Goal: Task Accomplishment & Management: Manage account settings

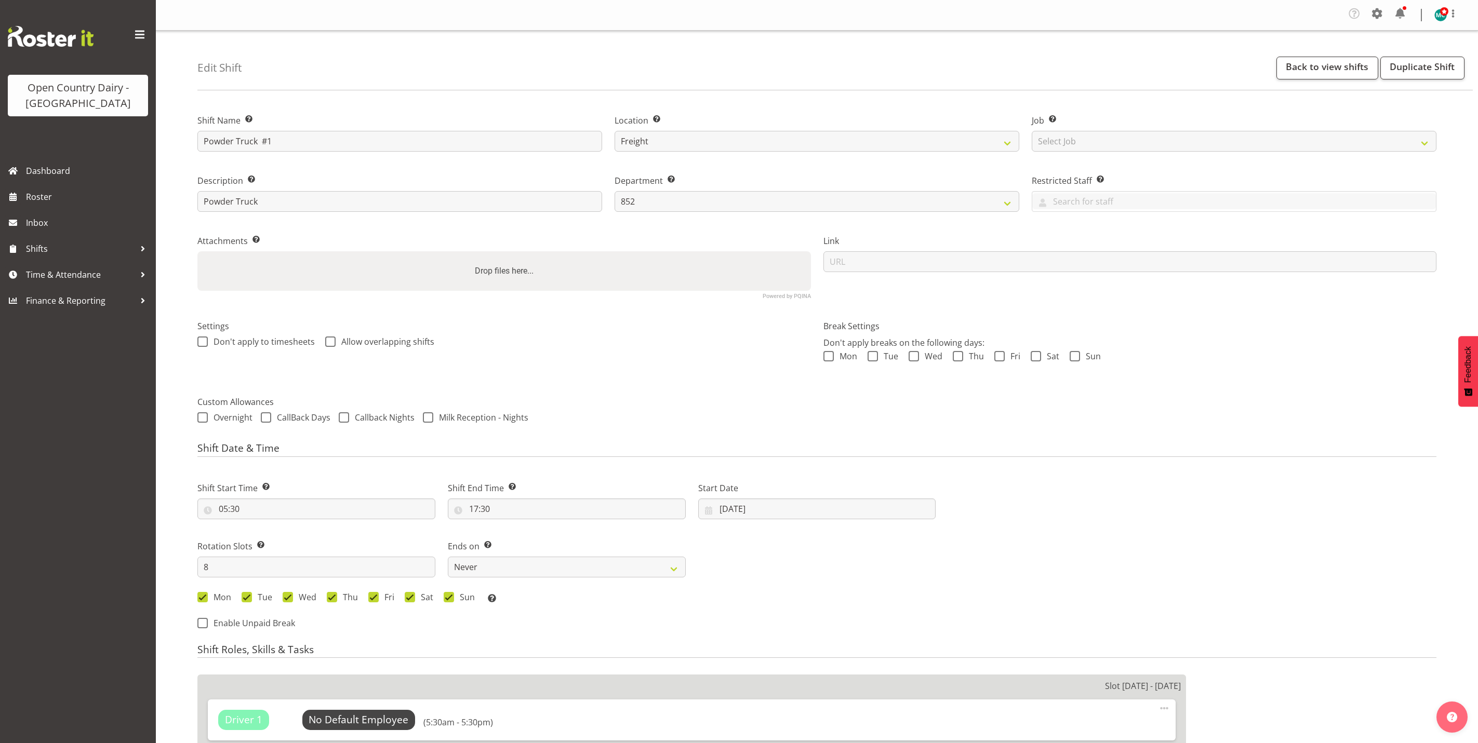
select select "993"
select select "816"
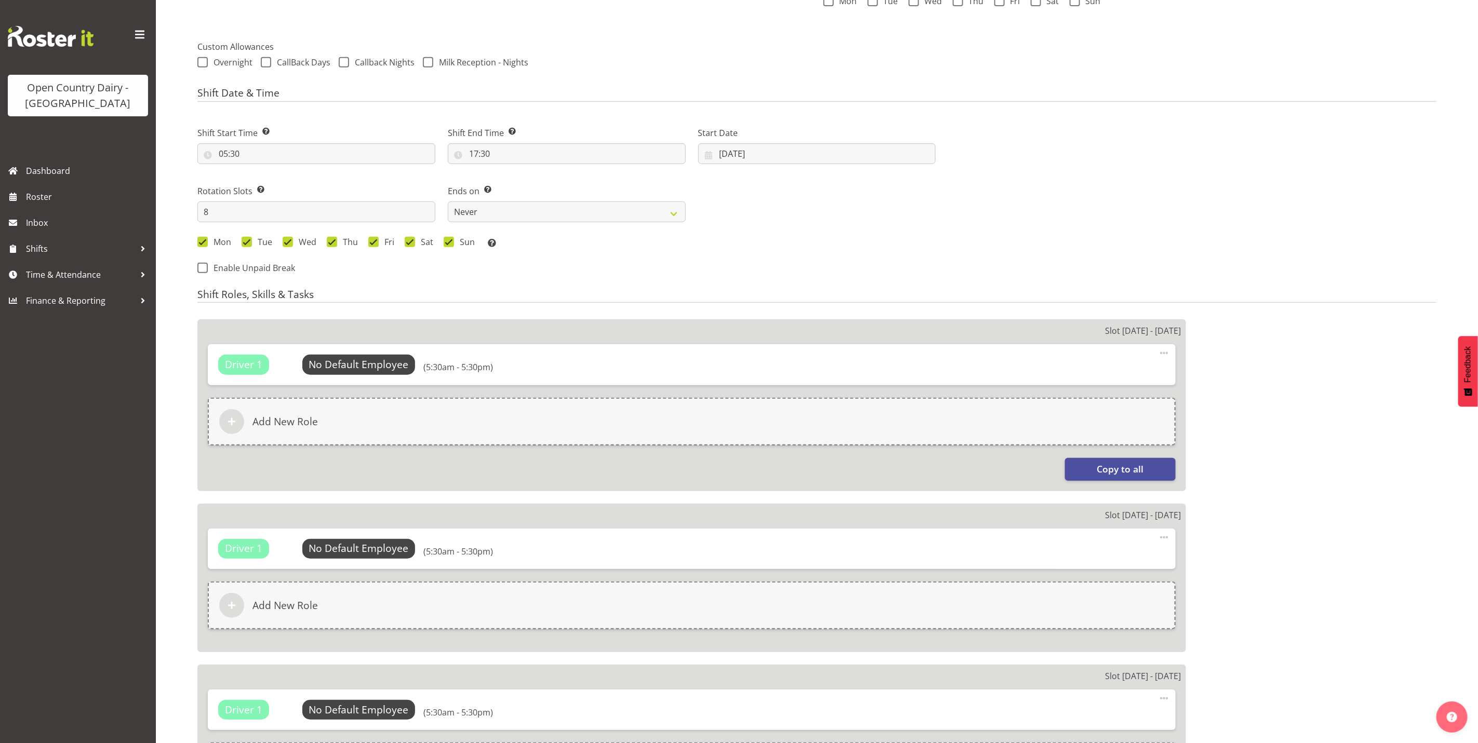
scroll to position [390, 0]
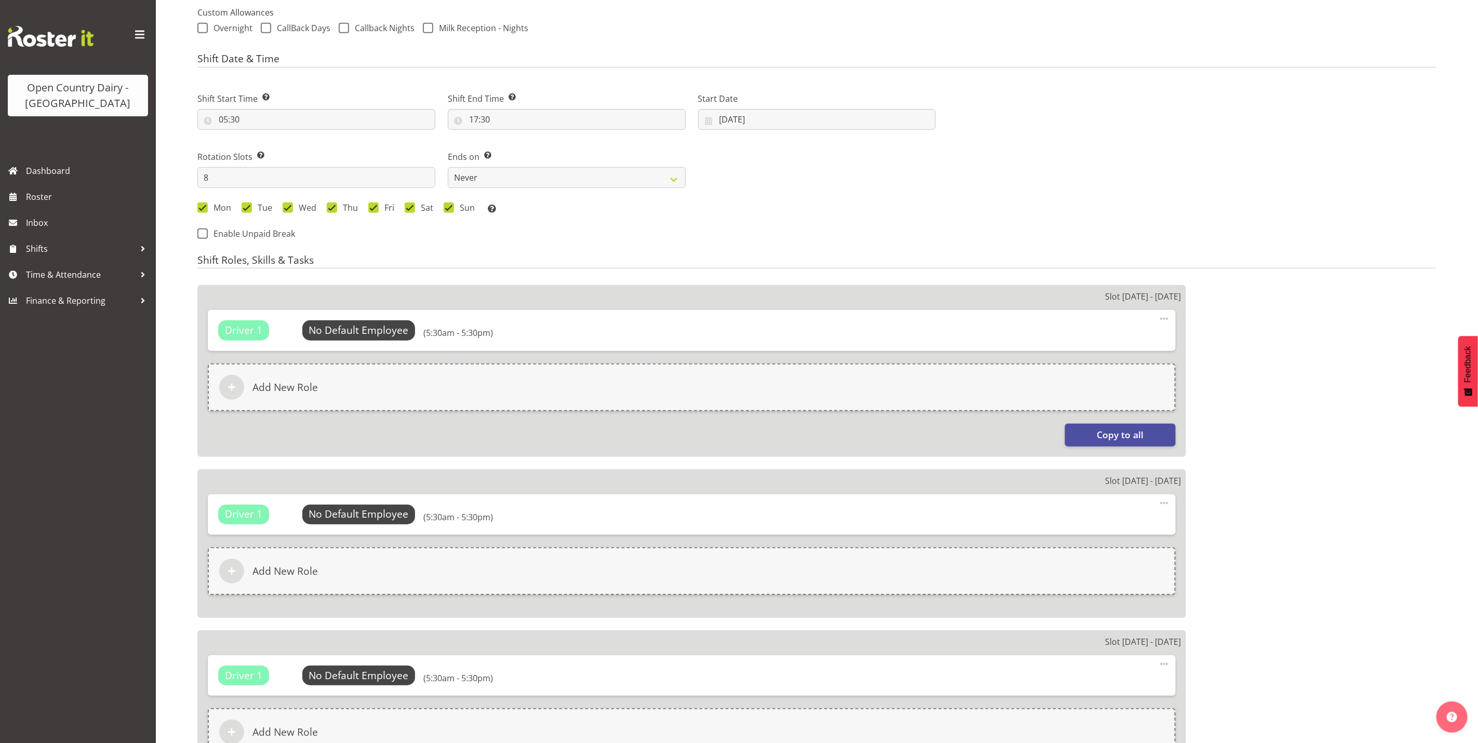
click at [346, 317] on div "Driver 1 No Default Employee Select Employee (5:30am - 5:30pm) Edit Delete" at bounding box center [692, 330] width 968 height 41
click at [348, 329] on span "Select Employee" at bounding box center [358, 330] width 77 height 15
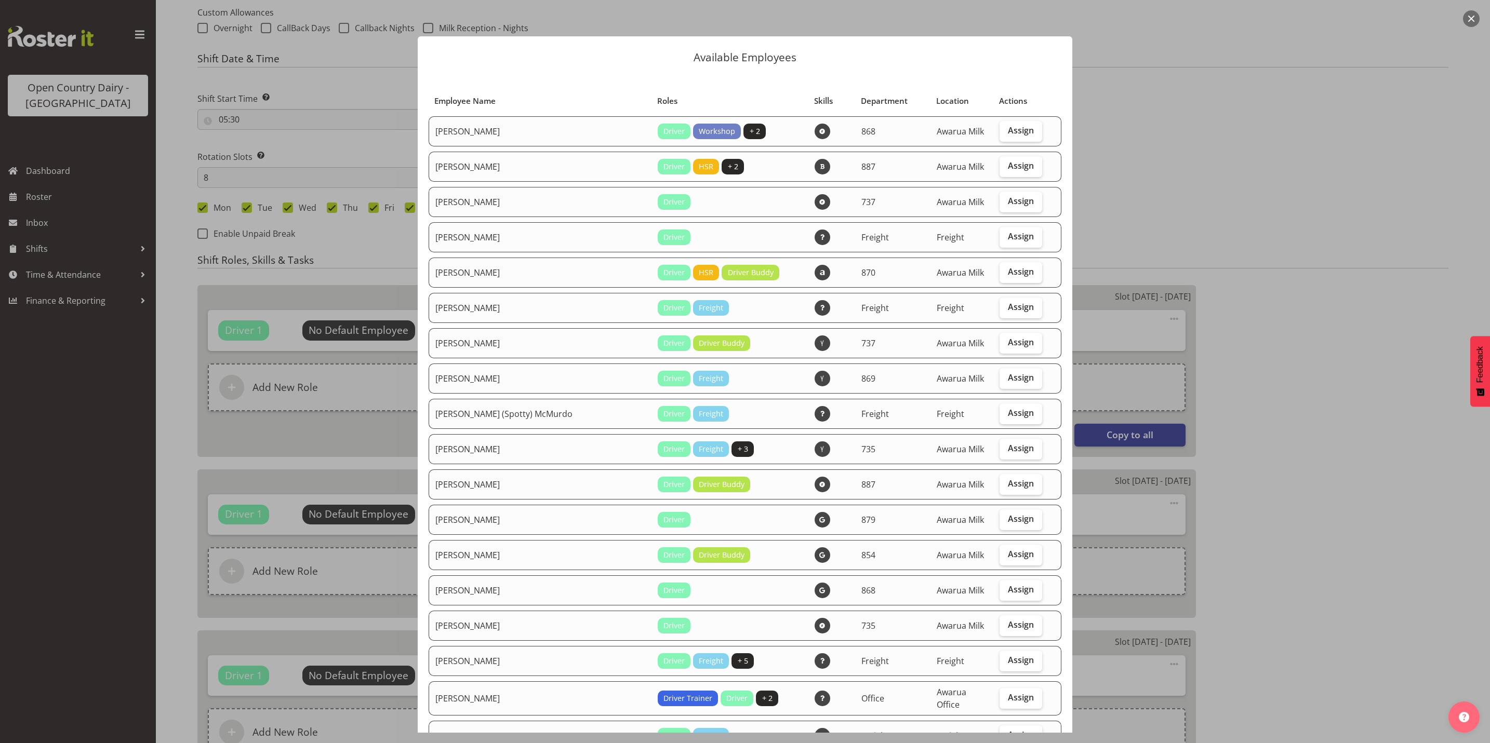
click at [1476, 19] on button "button" at bounding box center [1471, 18] width 17 height 17
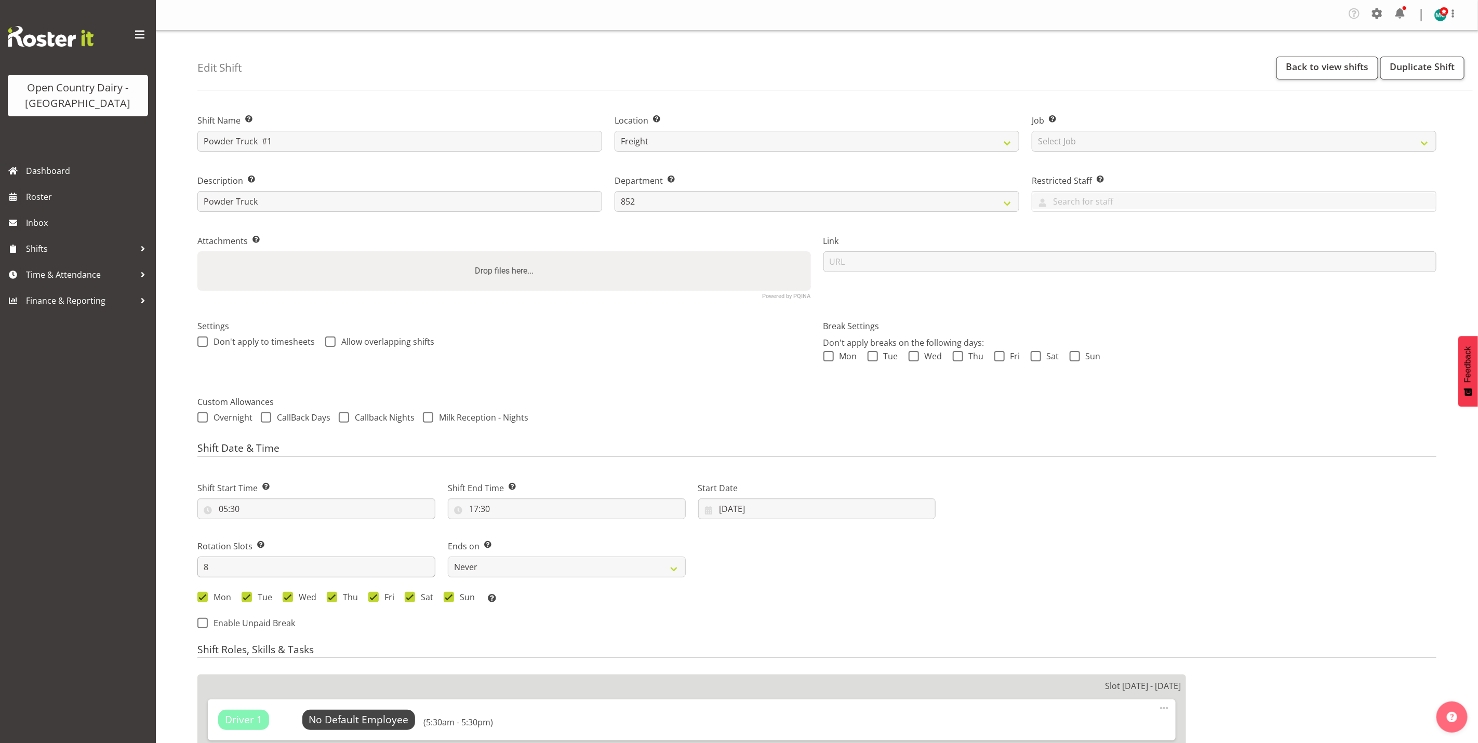
scroll to position [78, 0]
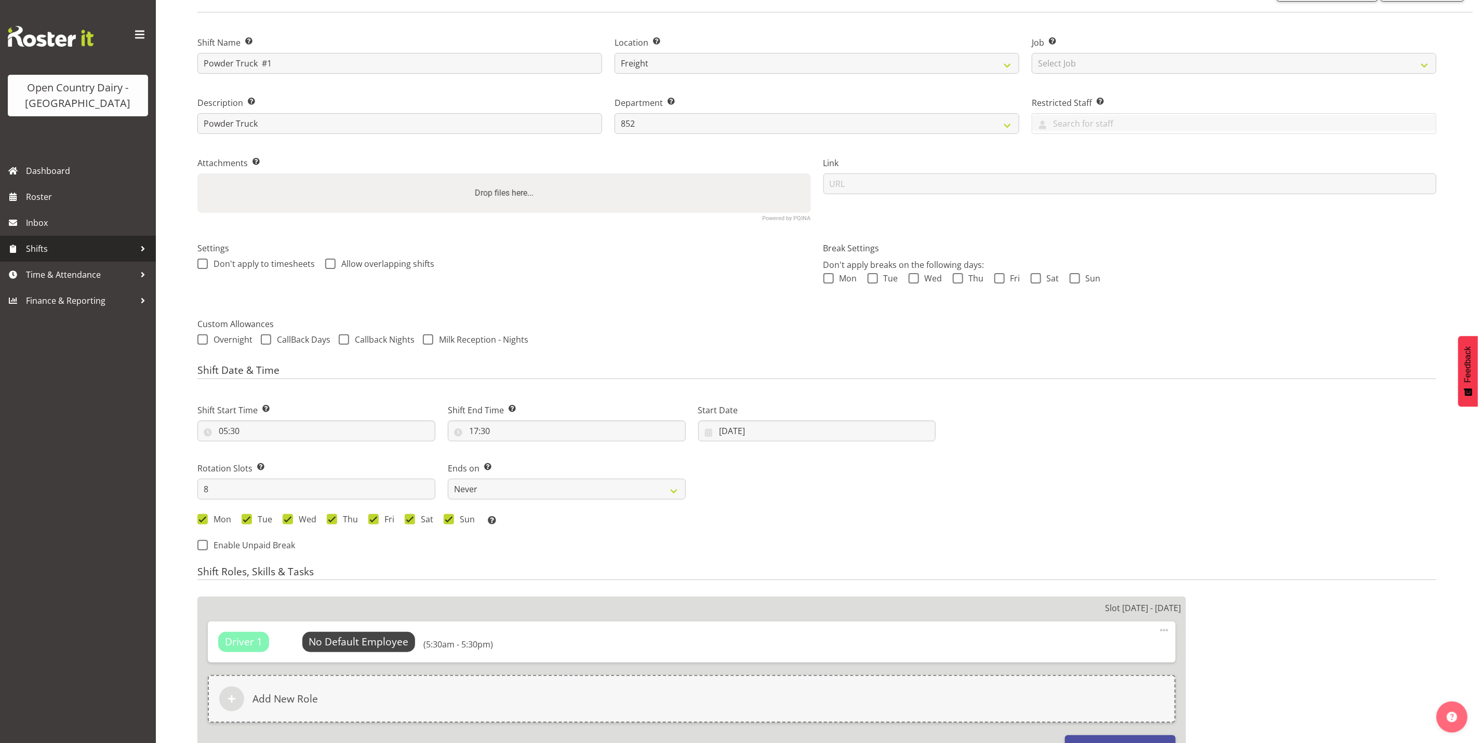
click at [38, 247] on span "Shifts" at bounding box center [80, 249] width 109 height 16
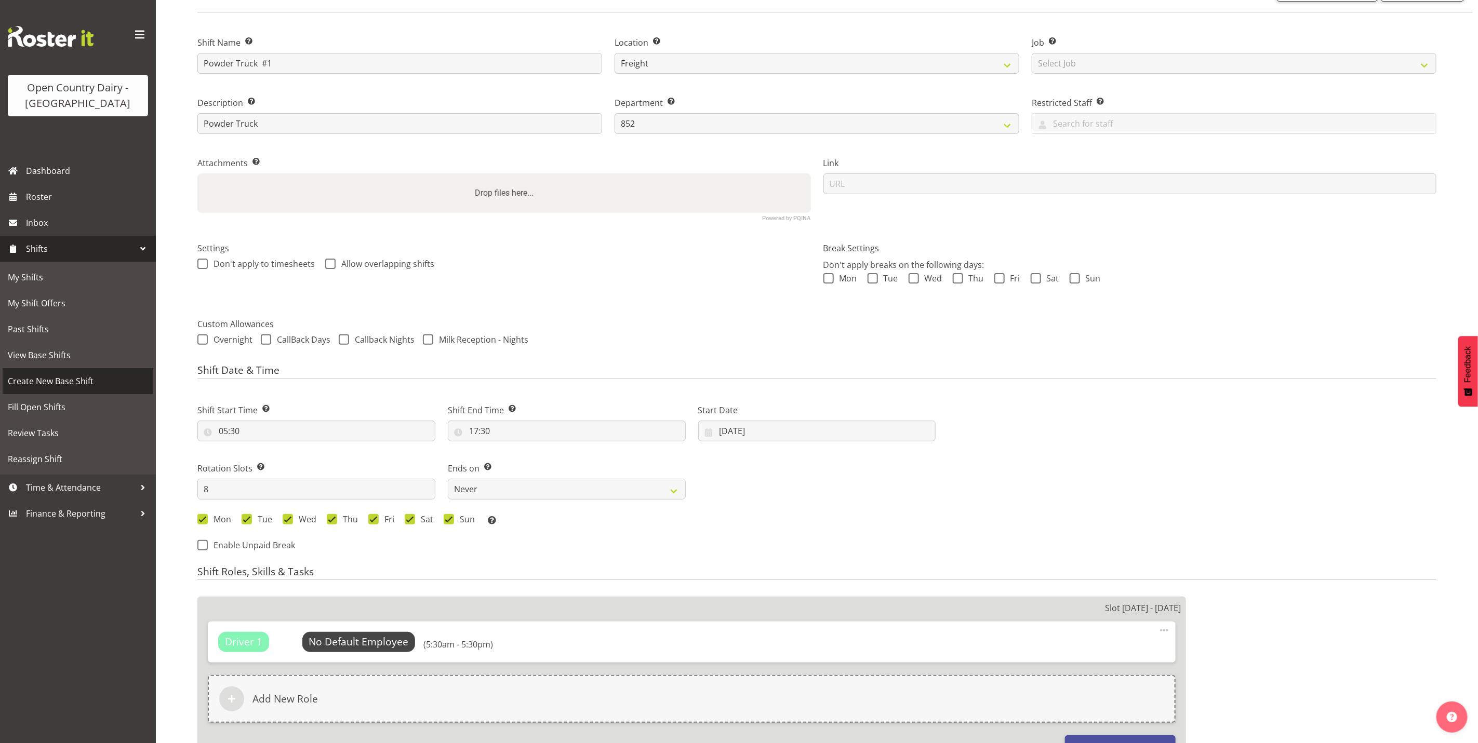
click at [49, 381] on span "Create New Base Shift" at bounding box center [78, 381] width 140 height 16
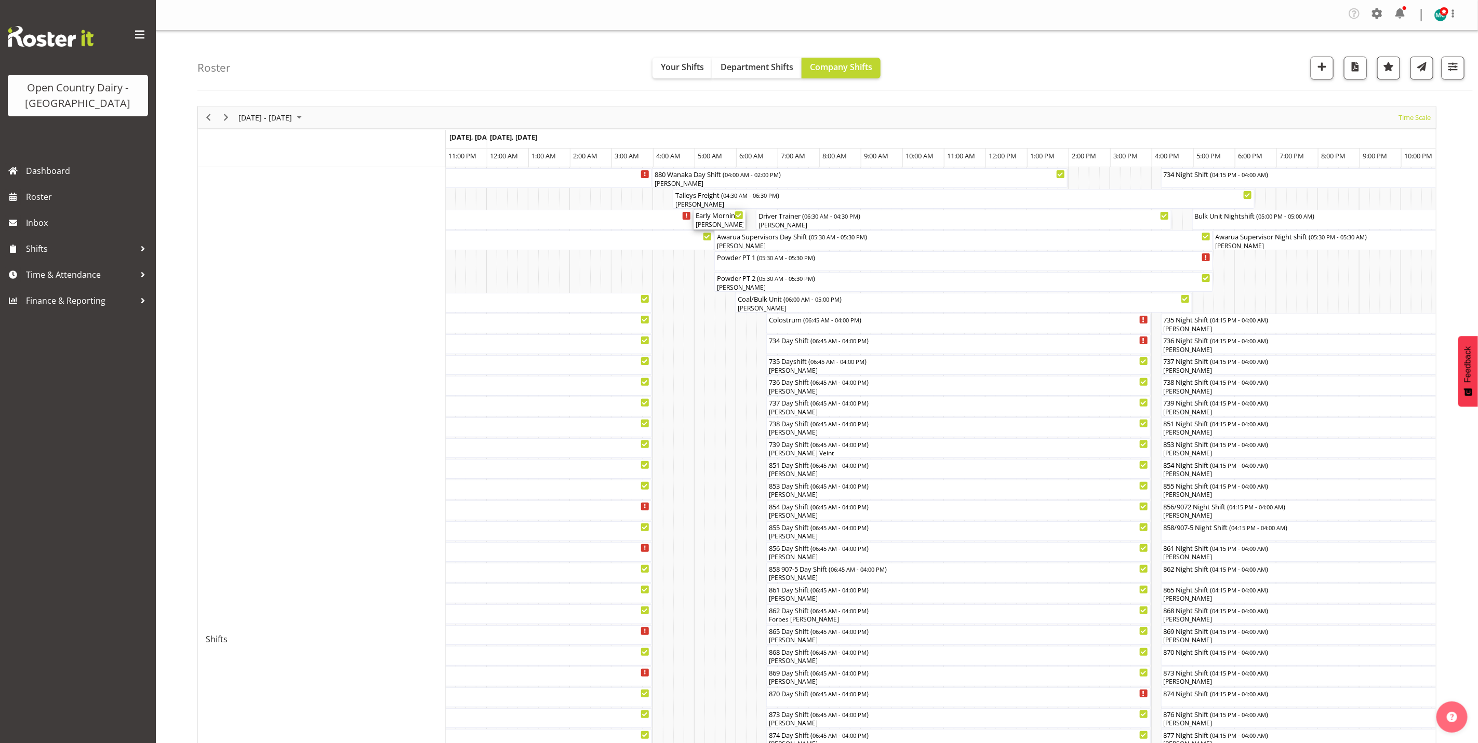
click at [725, 211] on div "Early Morning CIP ( 05:00 AM - 06:15 AM )" at bounding box center [720, 215] width 48 height 10
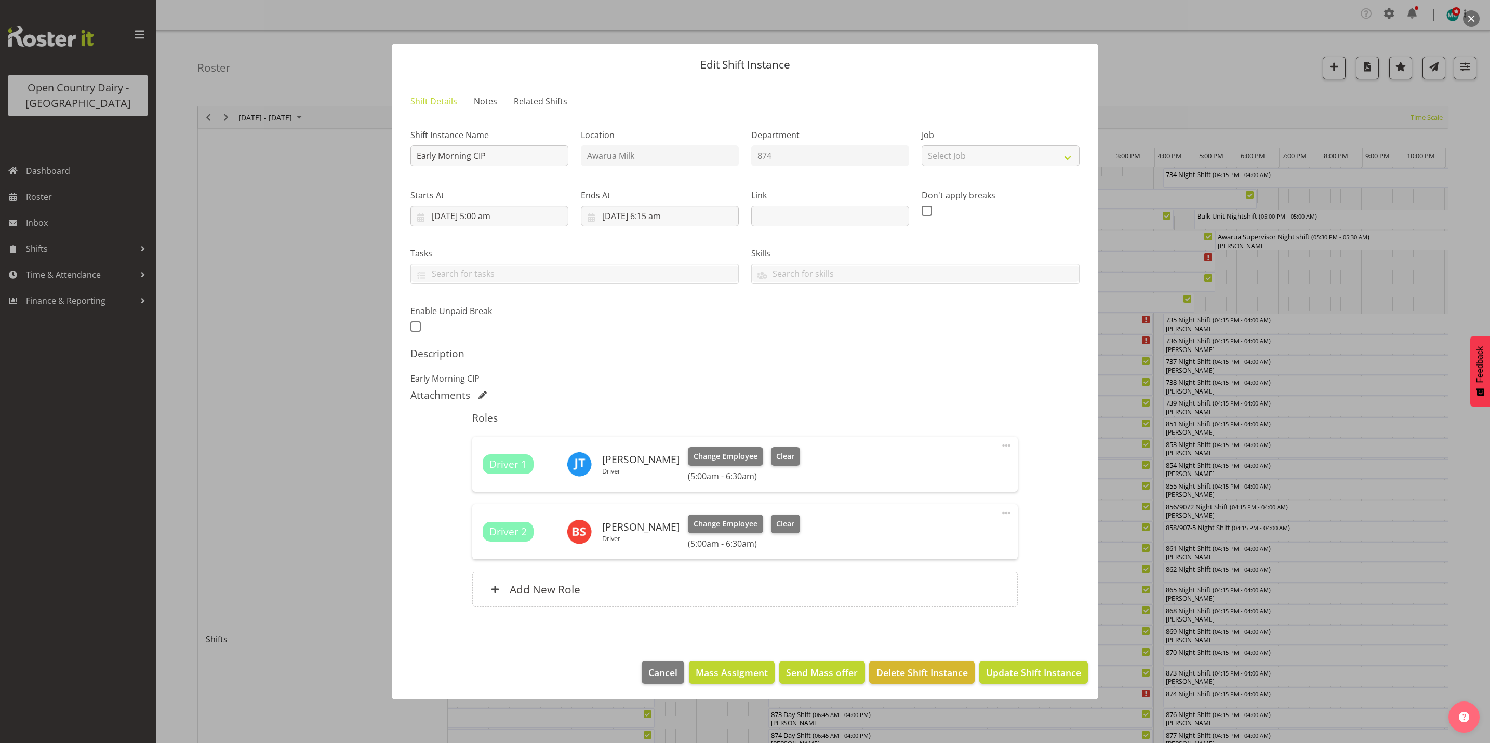
click at [1472, 16] on button "button" at bounding box center [1471, 18] width 17 height 17
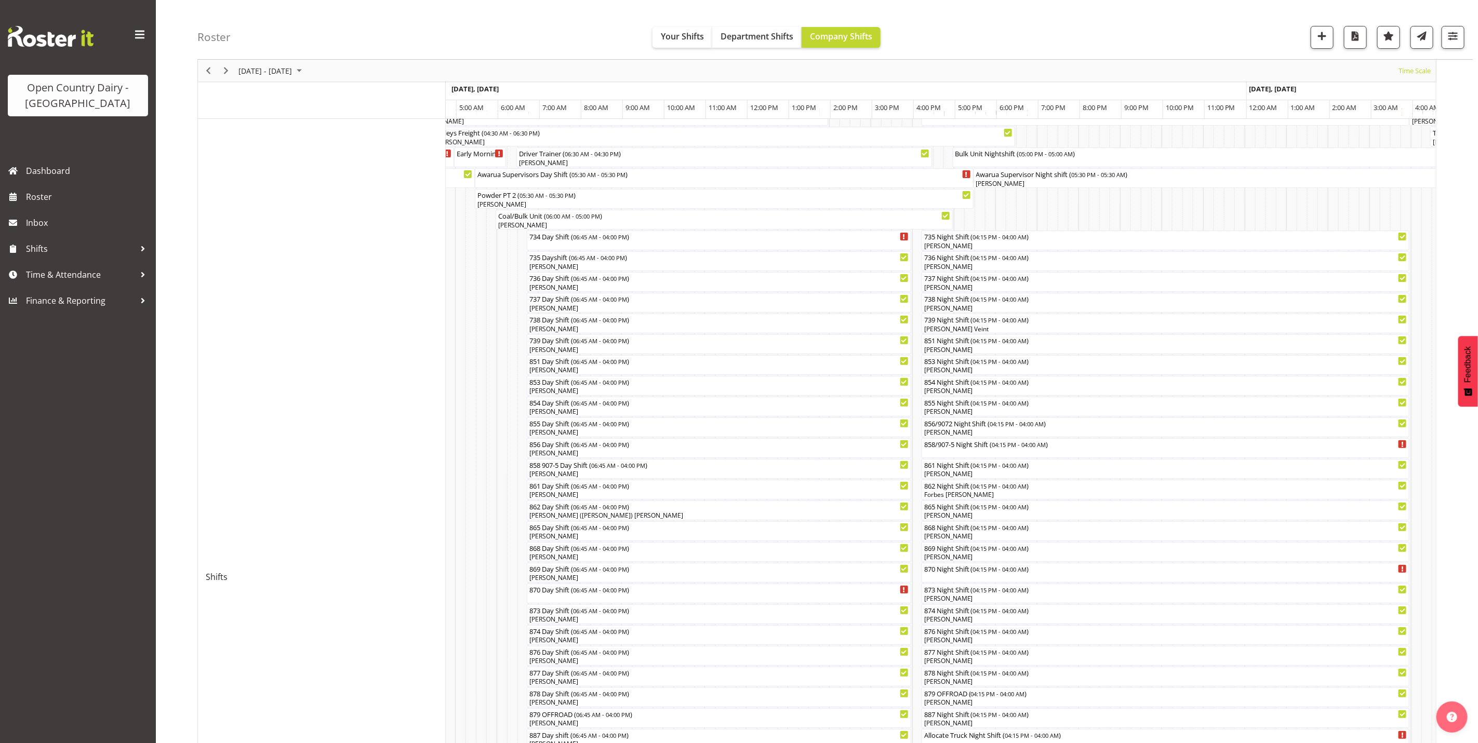
scroll to position [19, 0]
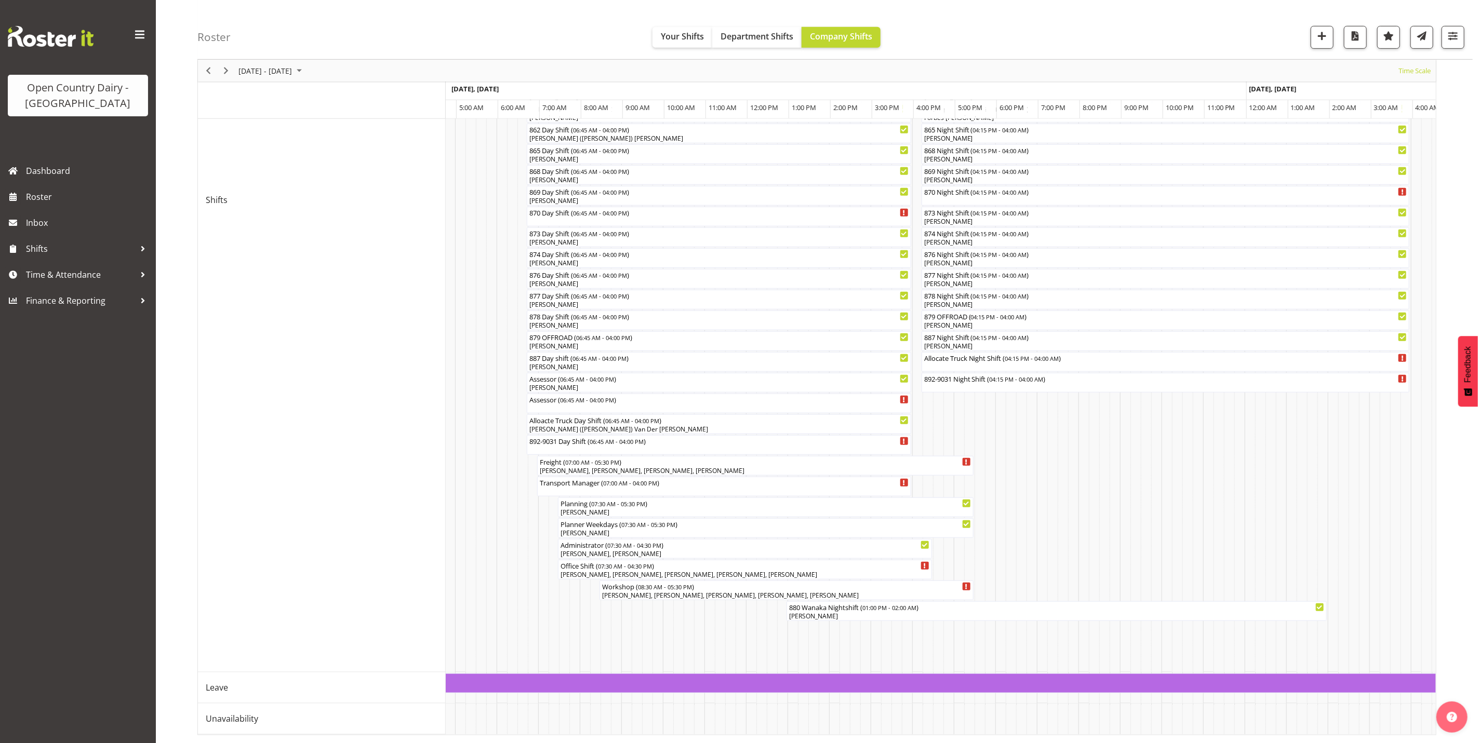
drag, startPoint x: 955, startPoint y: 722, endPoint x: 971, endPoint y: 740, distance: 24.3
click at [881, 728] on div "880 Wanaka Nightshift ( 01:00 PM - 02:00 AM ) Philip Shanks 734 Night Shift ( 0…" at bounding box center [941, 231] width 990 height 1007
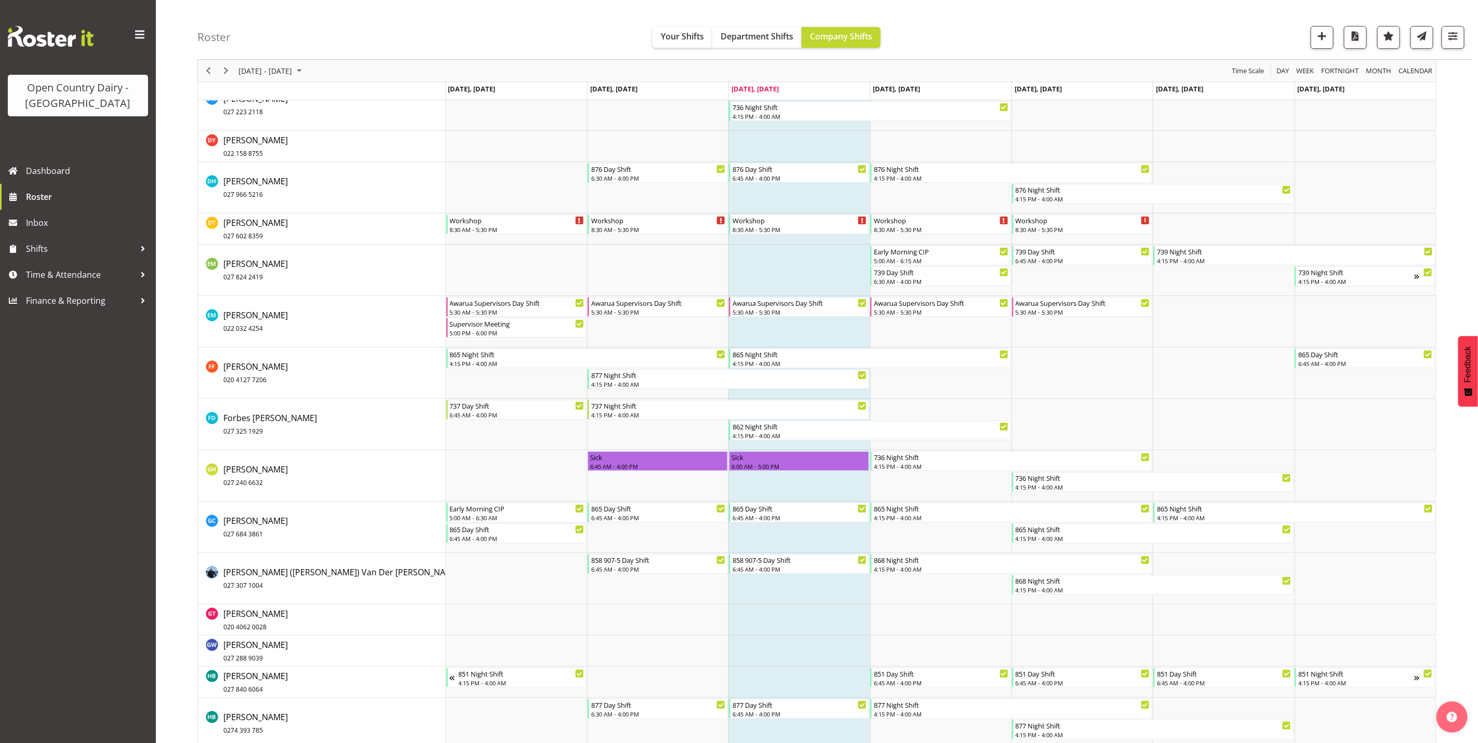
scroll to position [2883, 0]
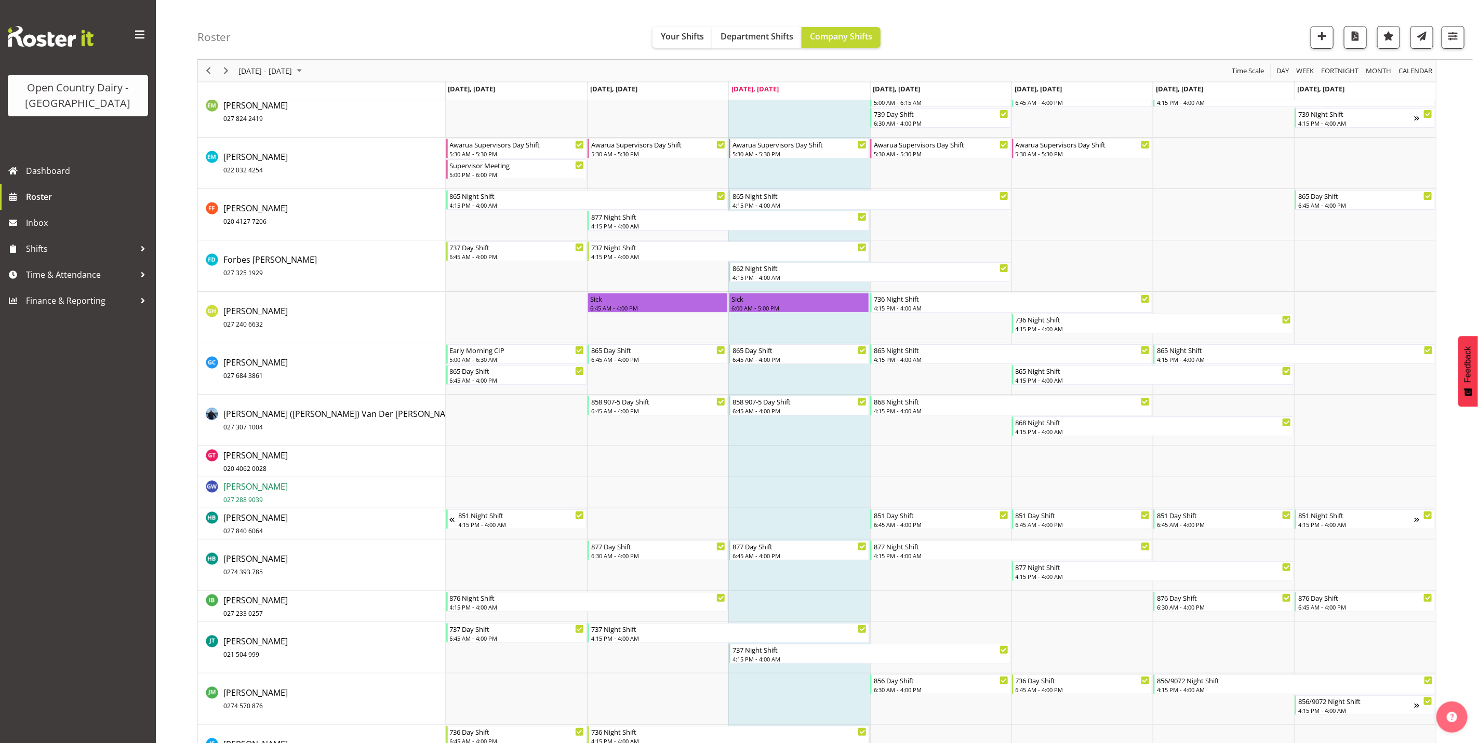
click at [249, 489] on span "Glenn Wylie 027 288 9039" at bounding box center [255, 493] width 64 height 24
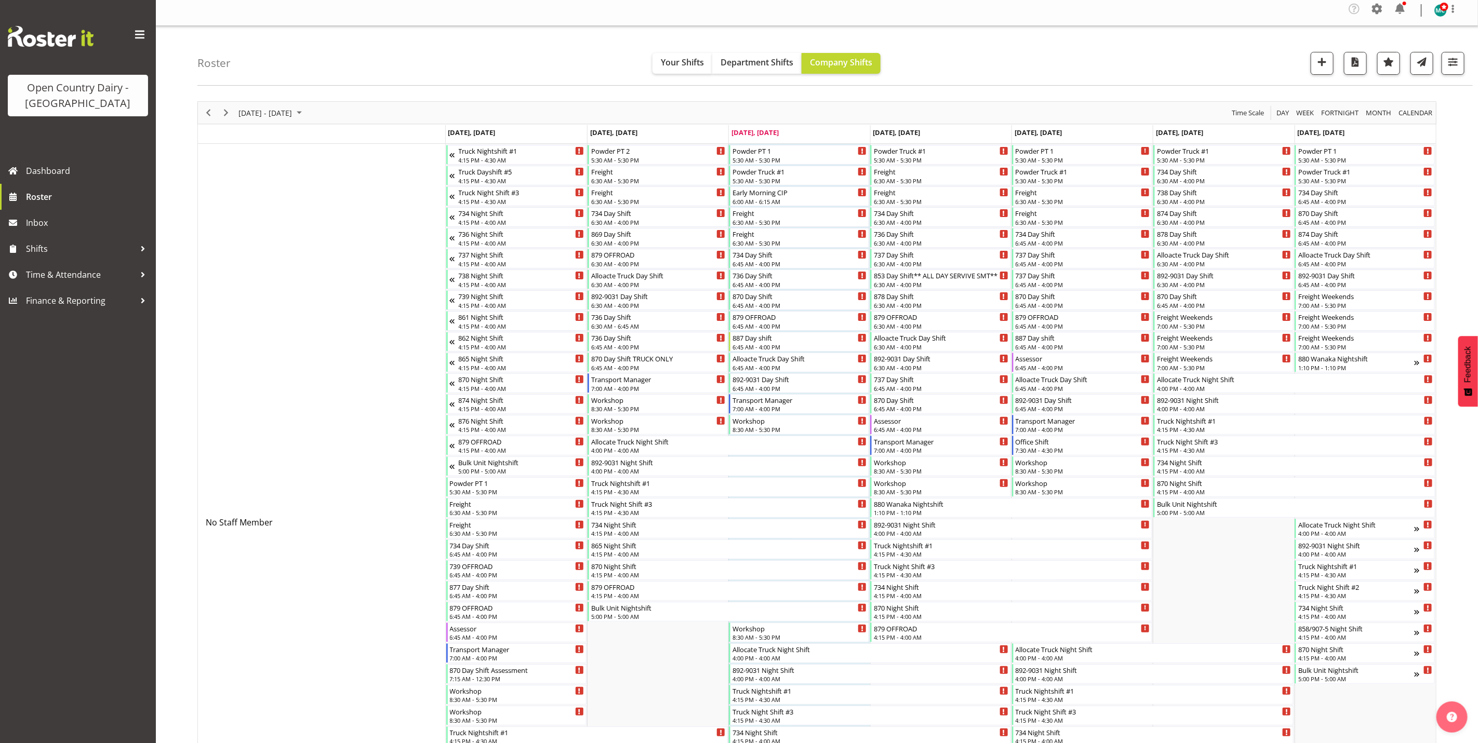
scroll to position [0, 0]
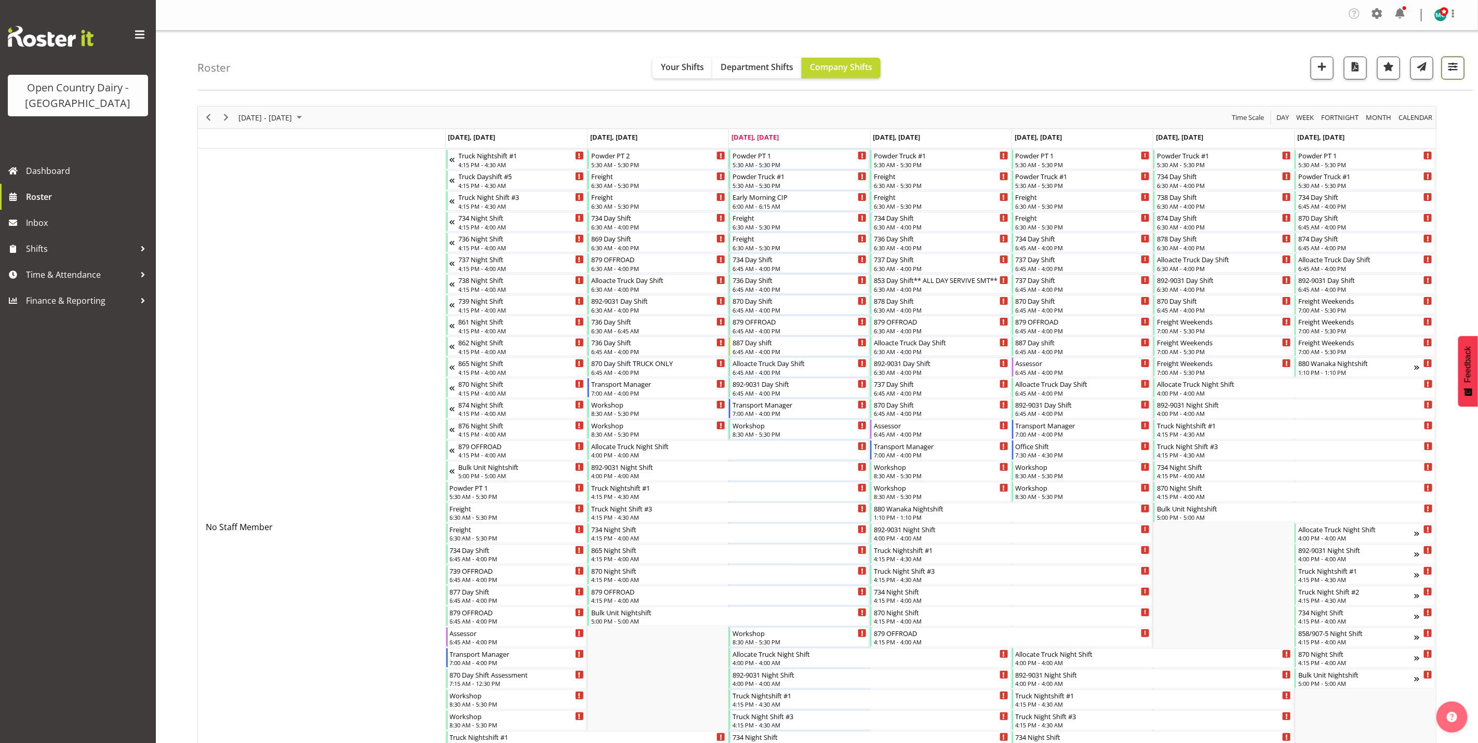
click at [1452, 69] on span "button" at bounding box center [1453, 67] width 14 height 14
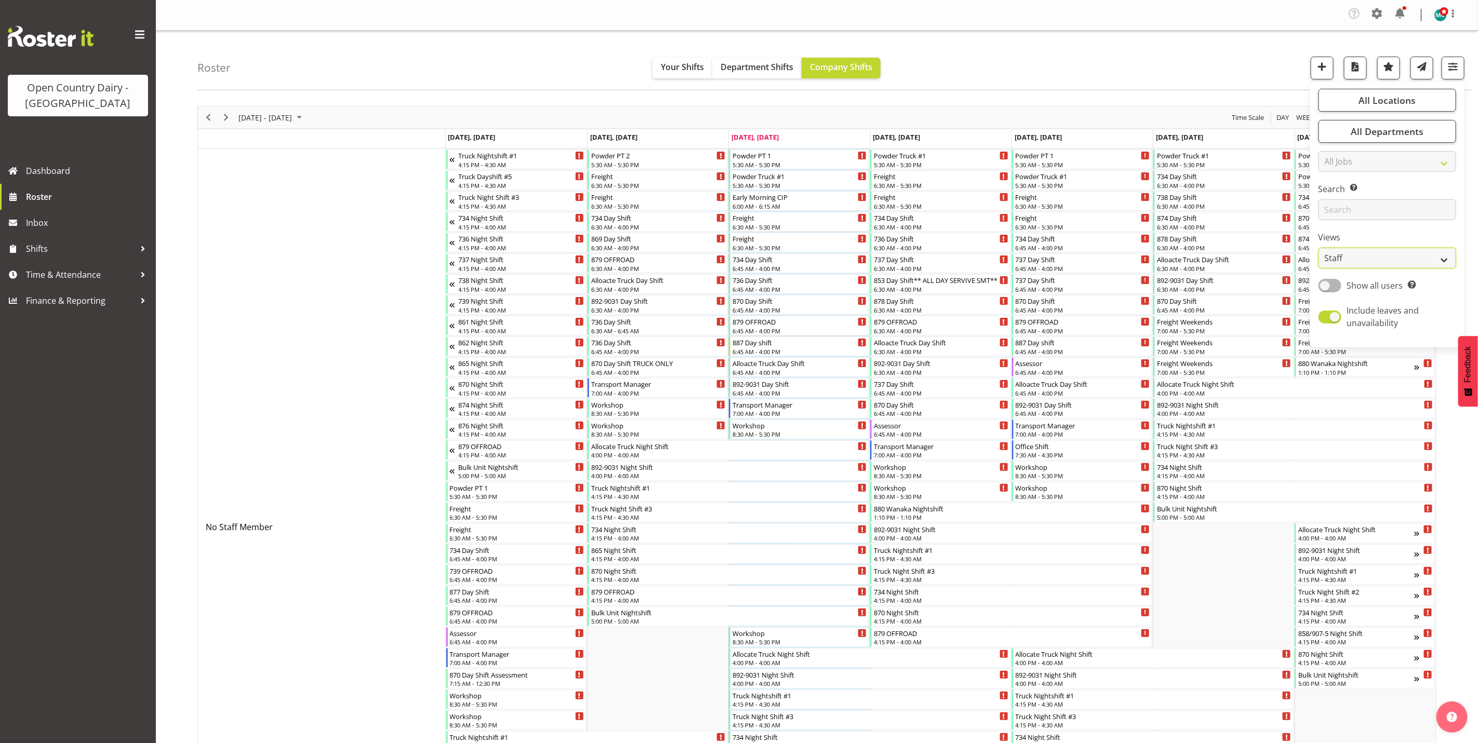
drag, startPoint x: 1386, startPoint y: 254, endPoint x: 1388, endPoint y: 259, distance: 5.3
click at [1386, 254] on select "Staff Role Shift - Horizontal Shift - Vertical Staff - Location" at bounding box center [1387, 258] width 138 height 21
select select "shiftH"
click at [1318, 248] on select "Staff Role Shift - Horizontal Shift - Vertical Staff - Location" at bounding box center [1387, 258] width 138 height 21
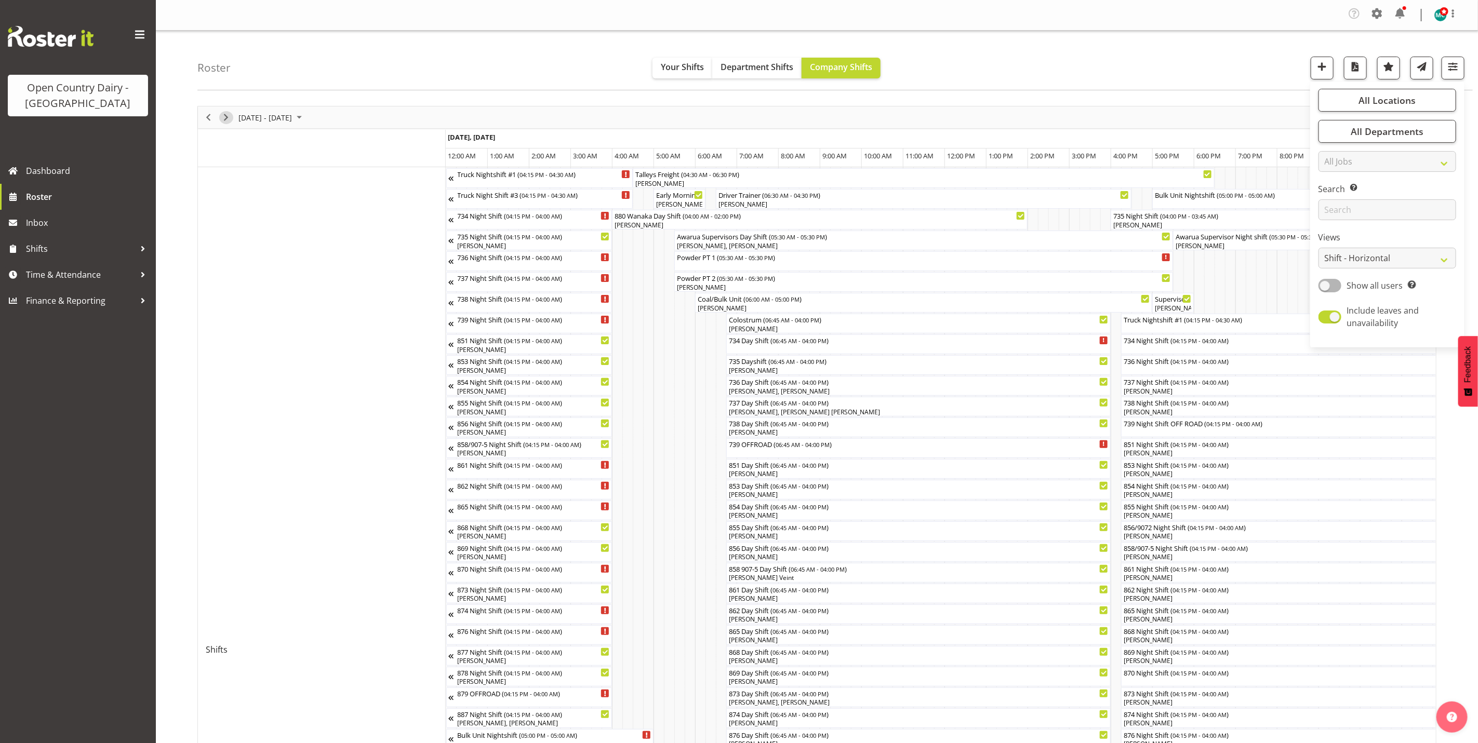
click at [229, 122] on span "Next" at bounding box center [226, 117] width 12 height 13
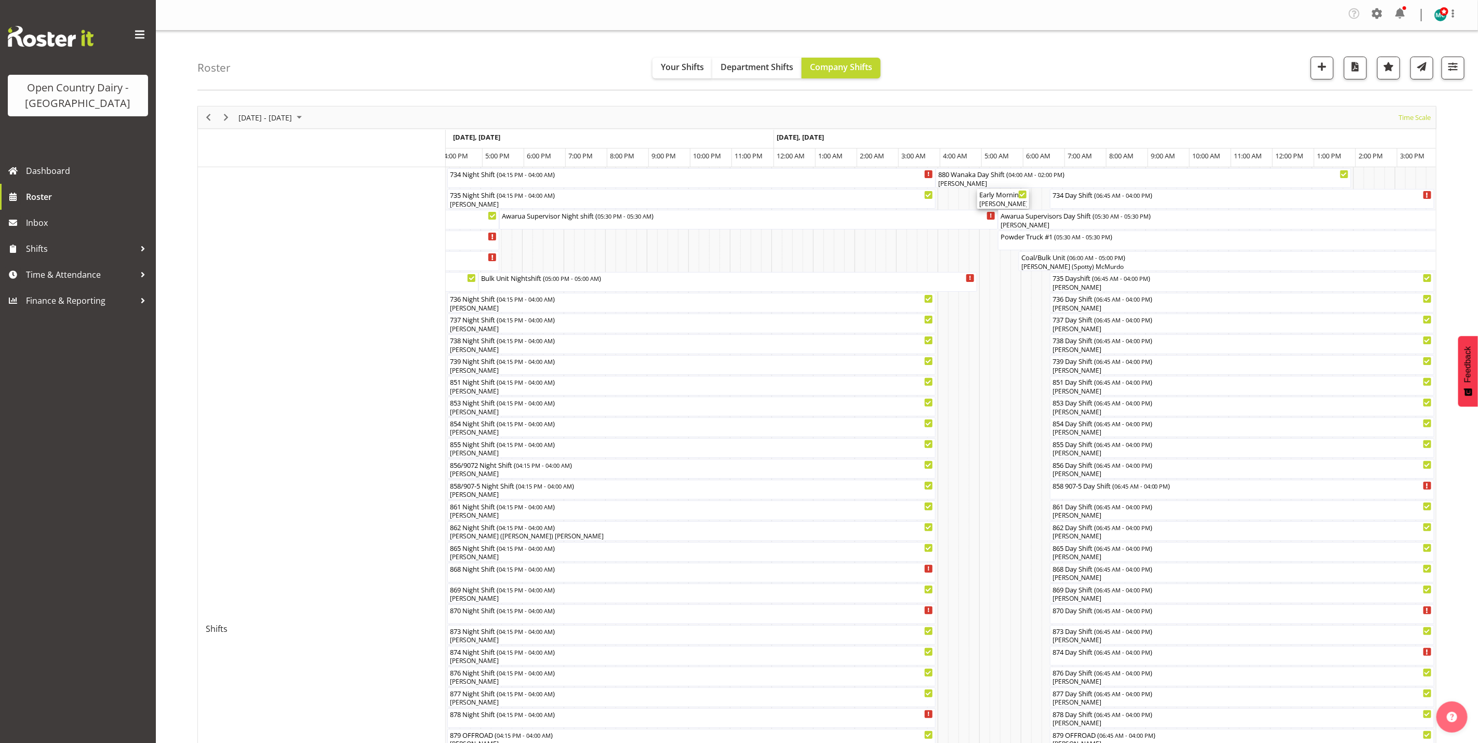
click at [1011, 204] on div "Philip Peek, Steffan Kennard" at bounding box center [1003, 203] width 48 height 9
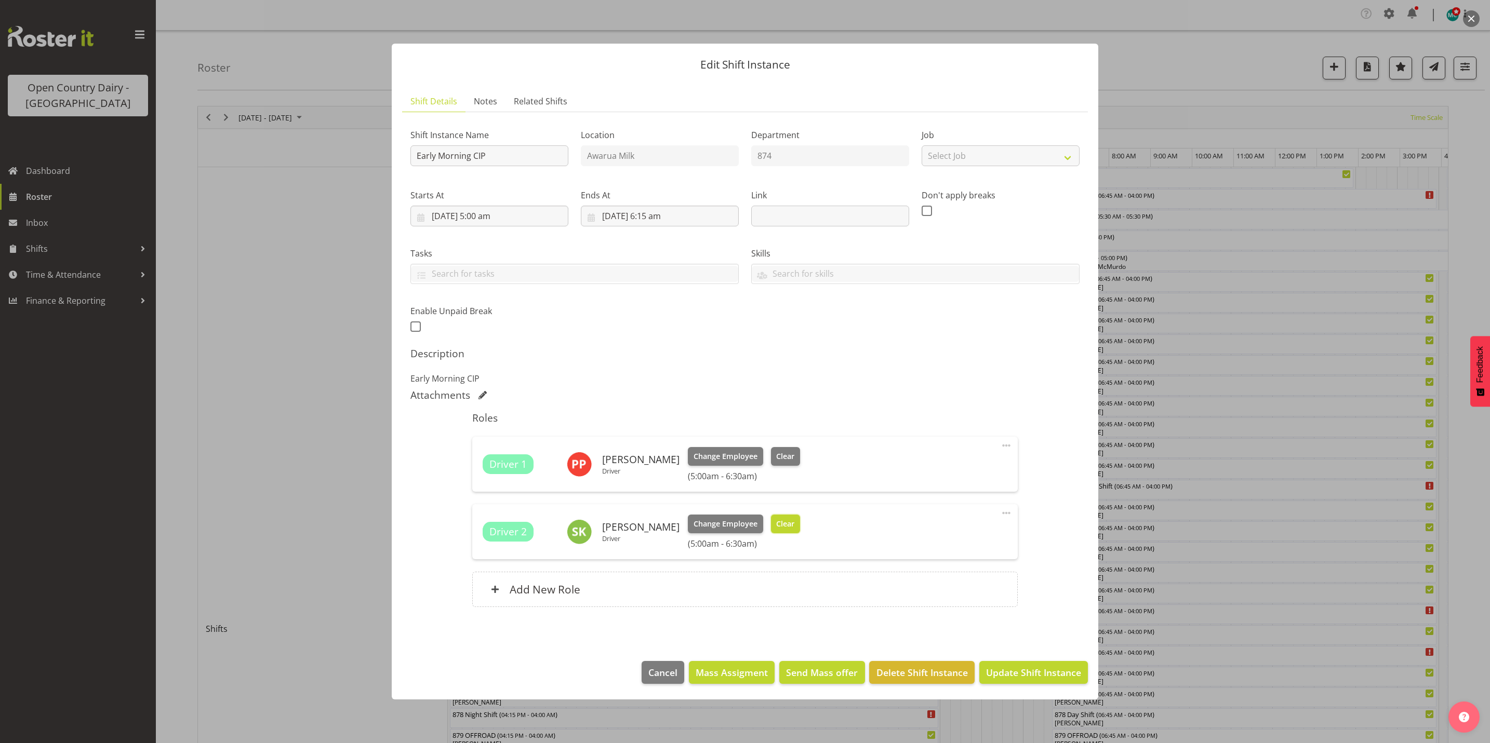
click at [788, 527] on span "Clear" at bounding box center [785, 523] width 18 height 11
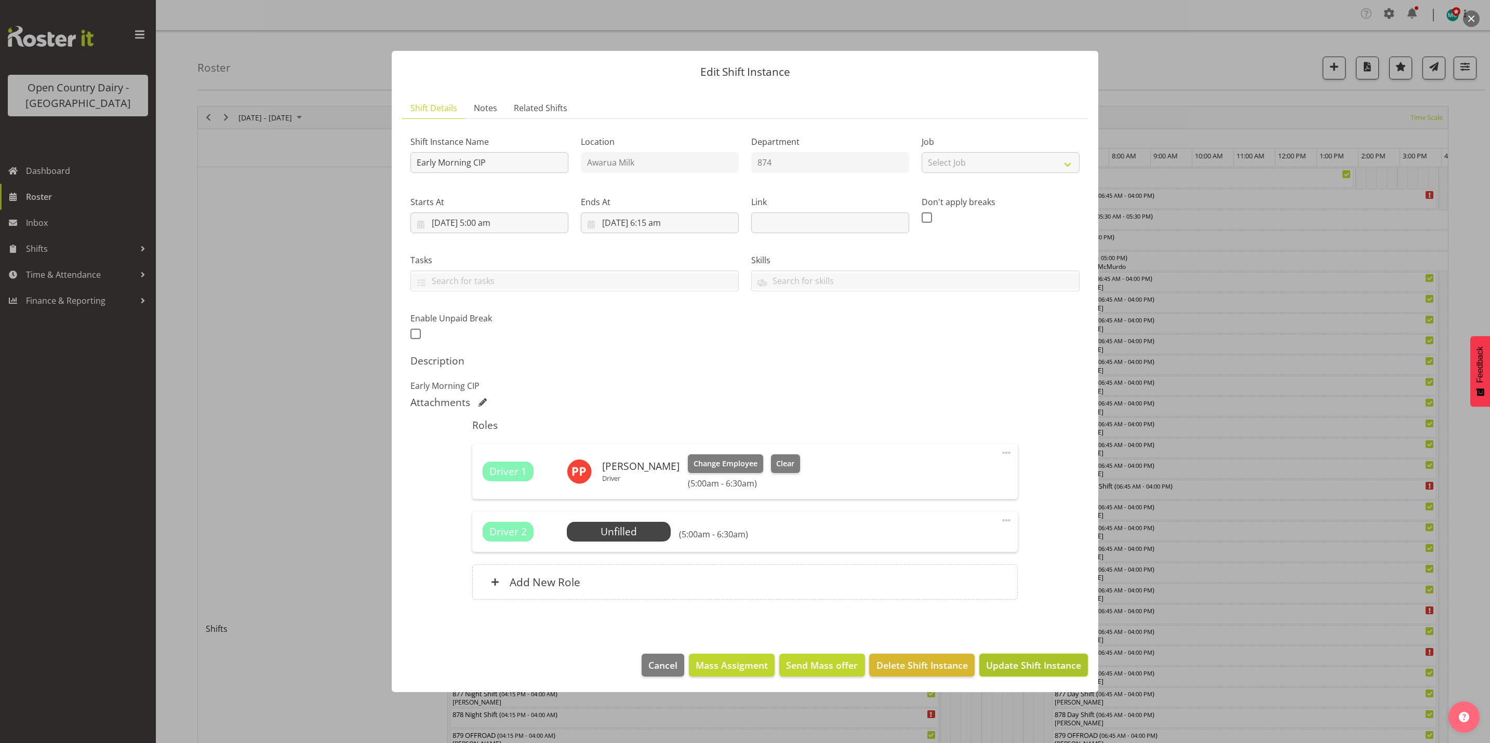
click at [1035, 670] on span "Update Shift Instance" at bounding box center [1033, 666] width 95 height 14
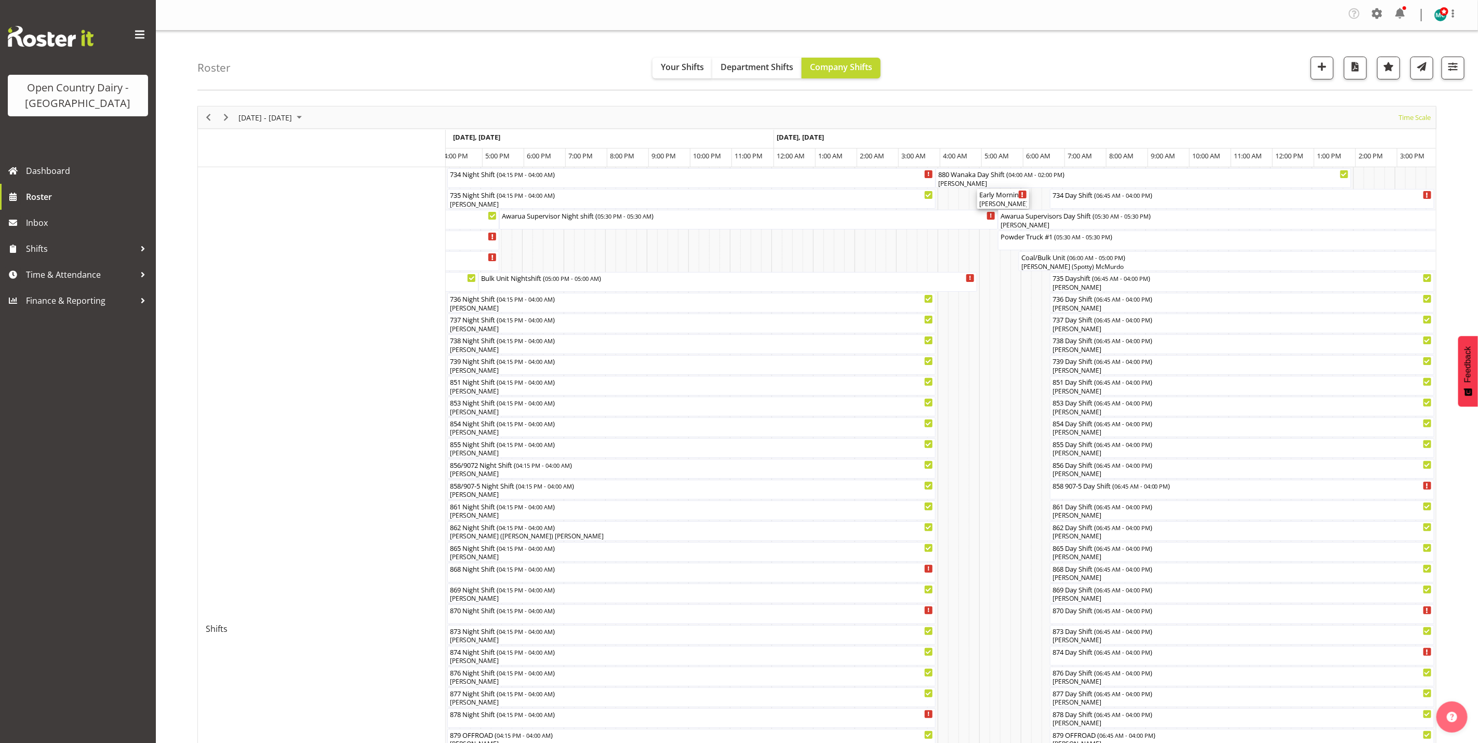
click at [1010, 203] on div "[PERSON_NAME]" at bounding box center [1003, 203] width 48 height 9
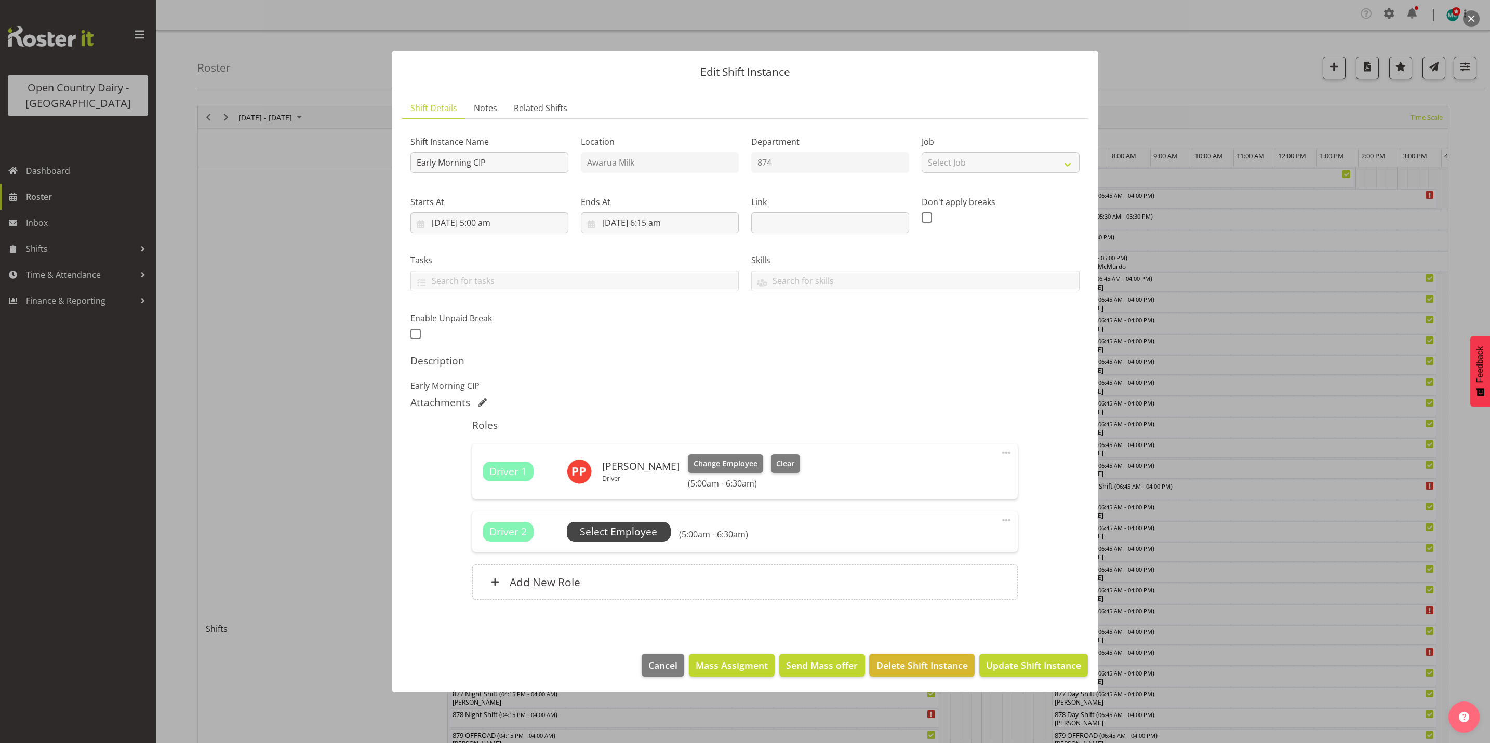
click at [639, 533] on span "Select Employee" at bounding box center [618, 532] width 77 height 15
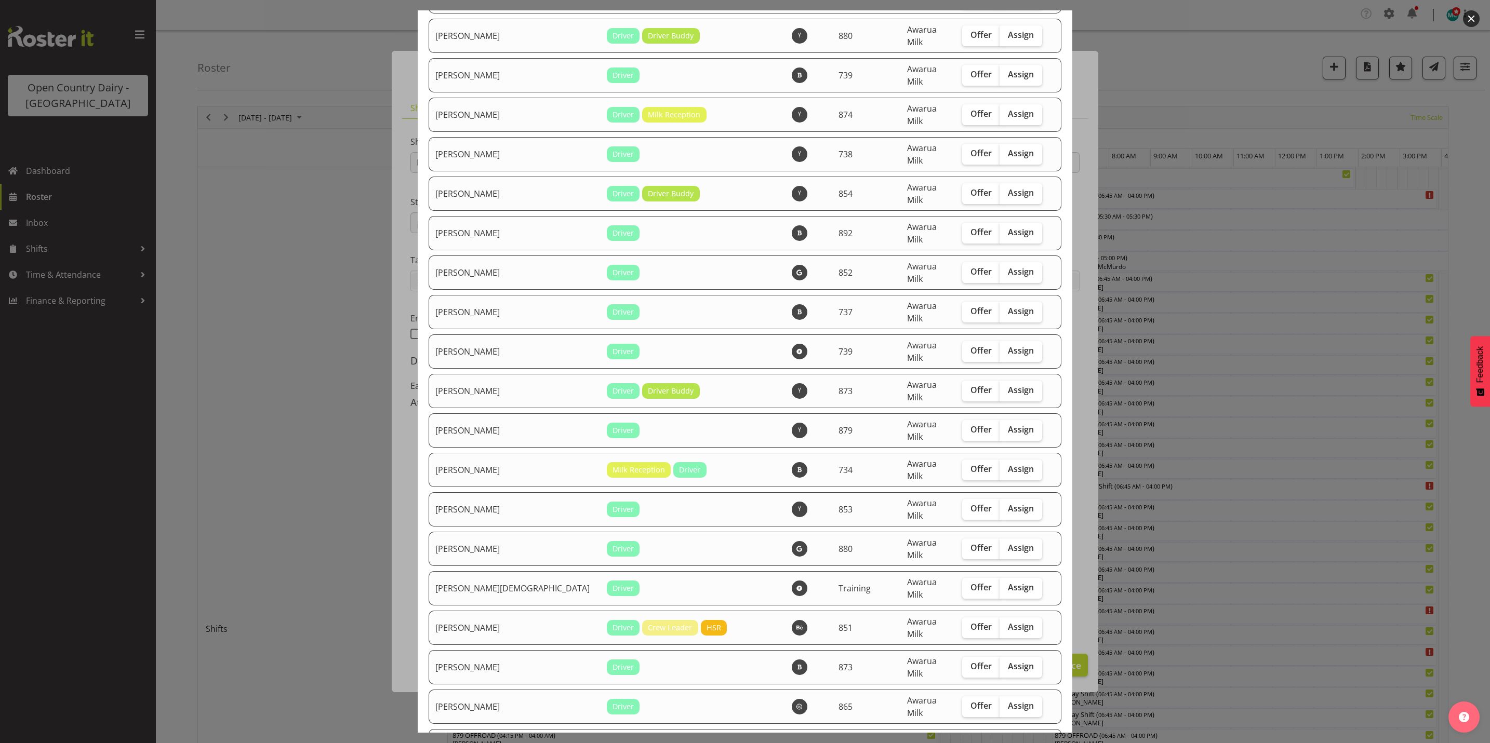
scroll to position [3350, 0]
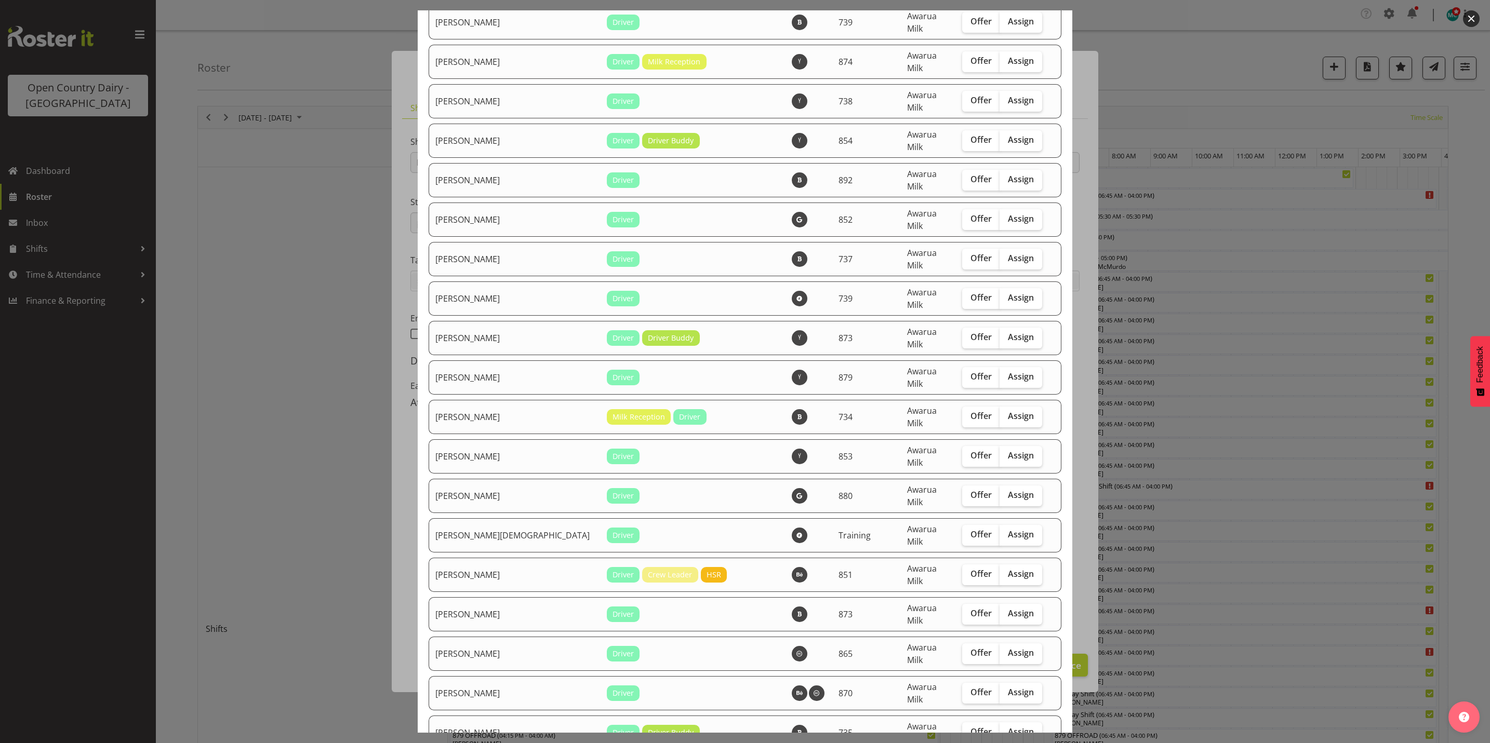
checkbox input "true"
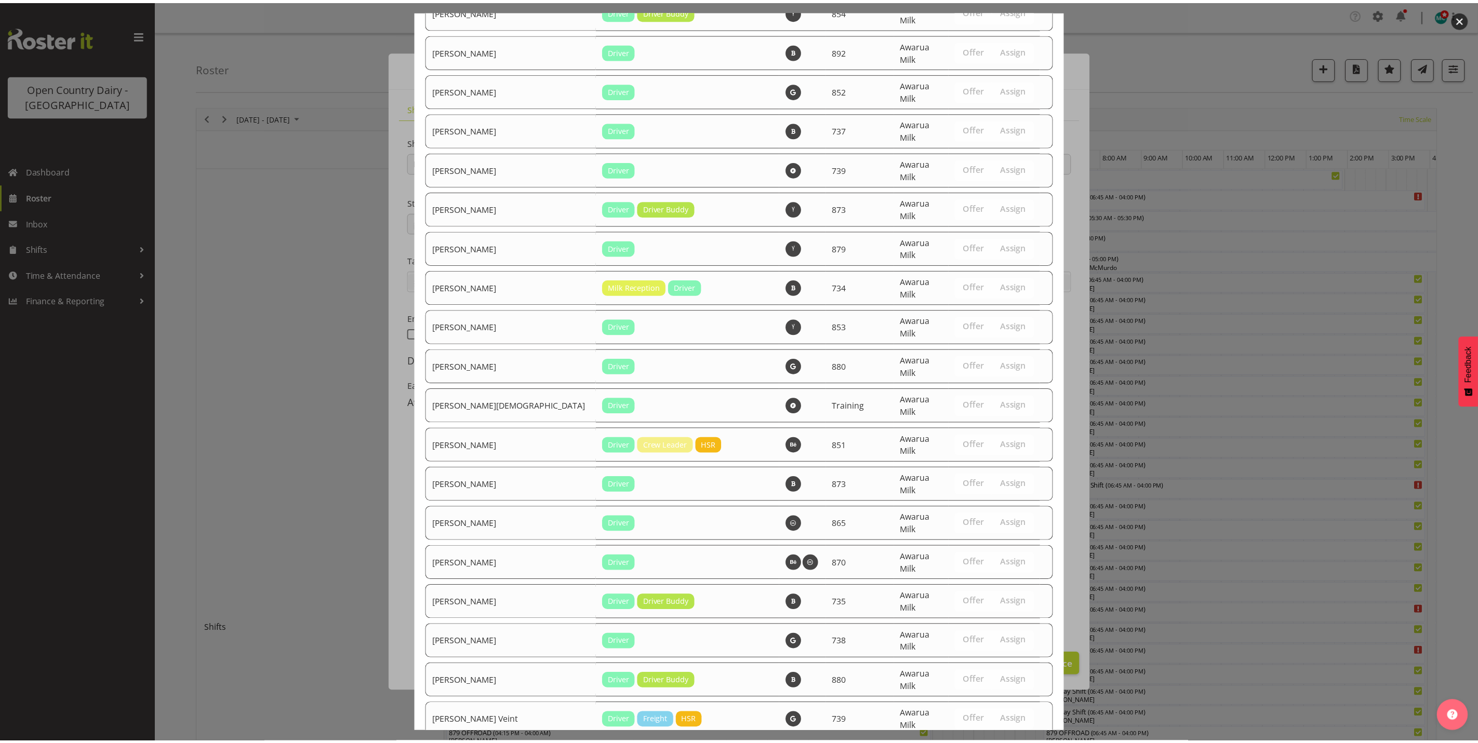
scroll to position [3550, 0]
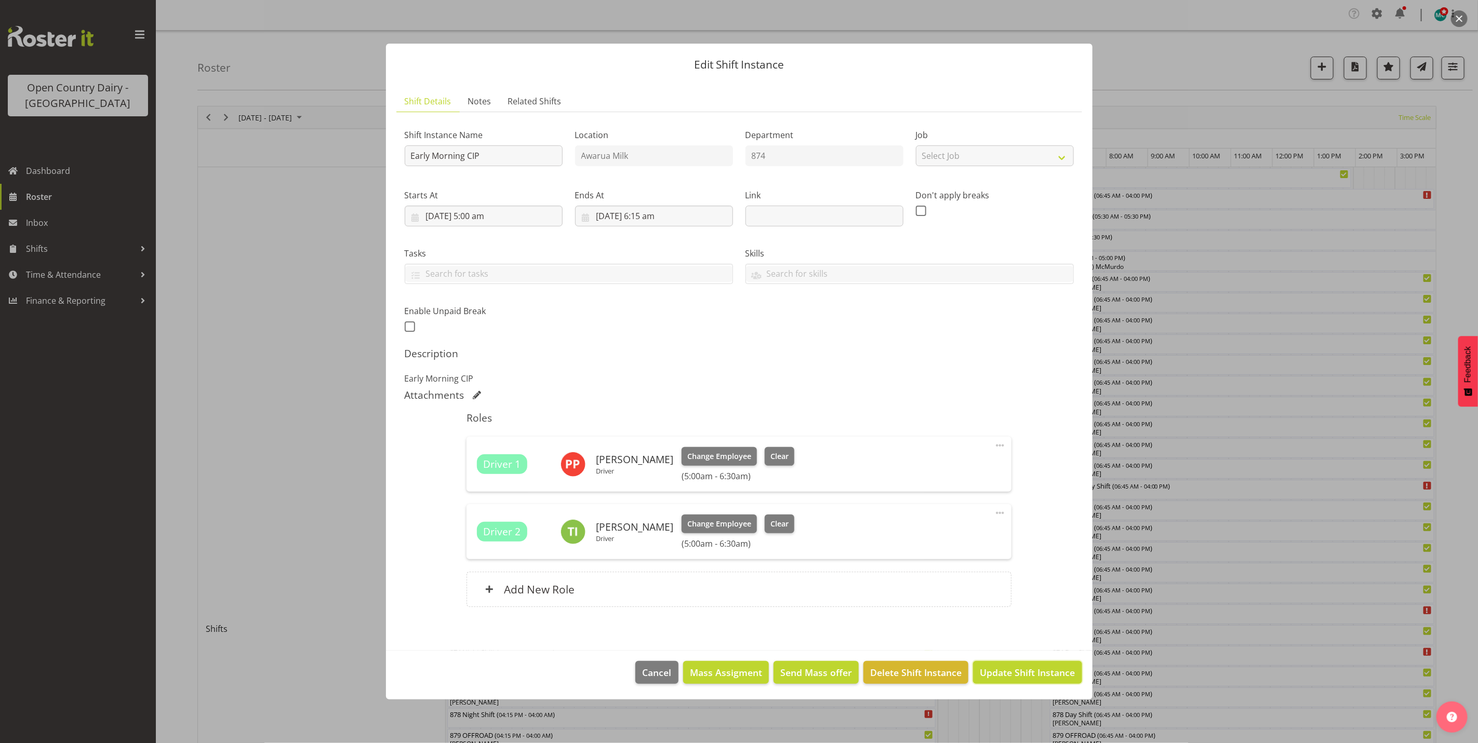
click at [1015, 673] on span "Update Shift Instance" at bounding box center [1027, 673] width 95 height 14
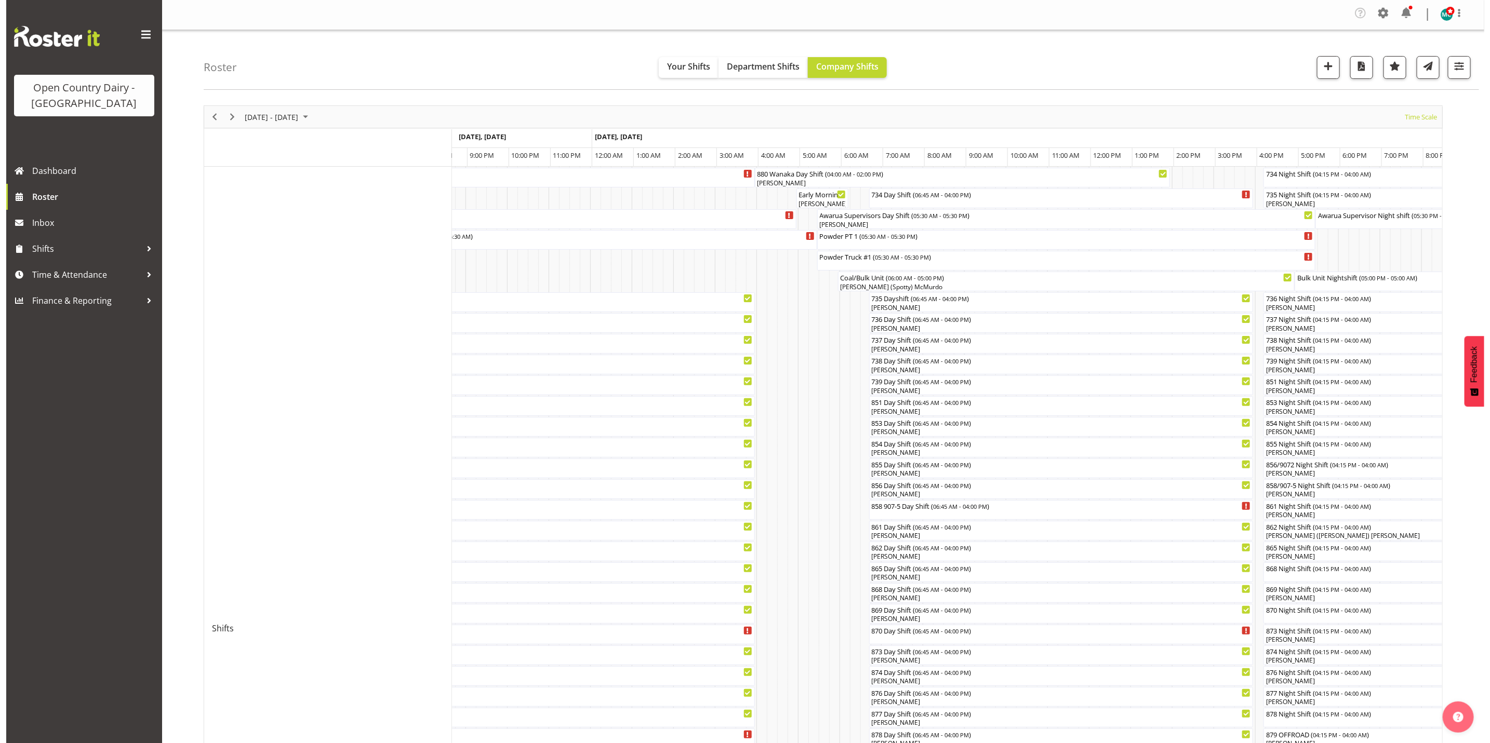
scroll to position [0, 0]
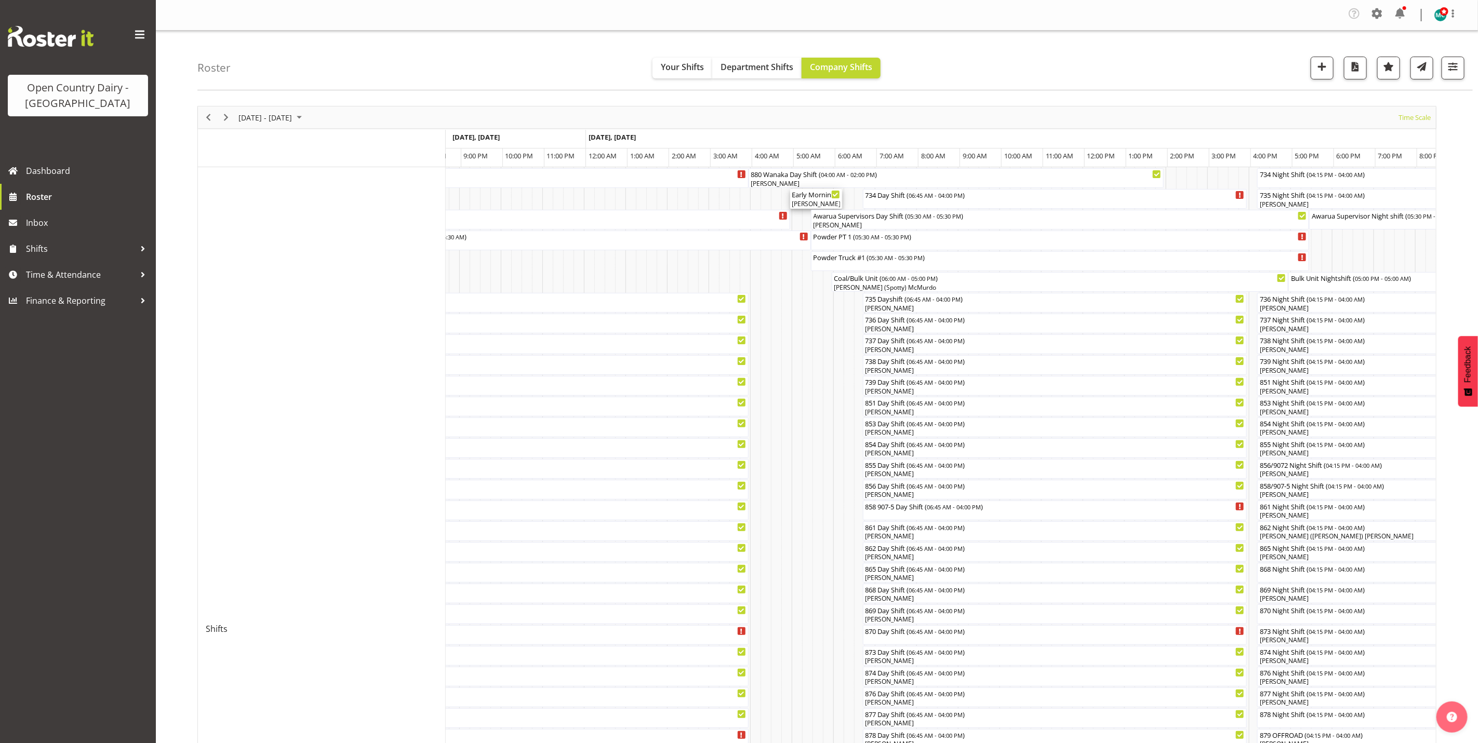
click at [799, 207] on div "Steffan Kennard, Philip Peek" at bounding box center [816, 203] width 48 height 9
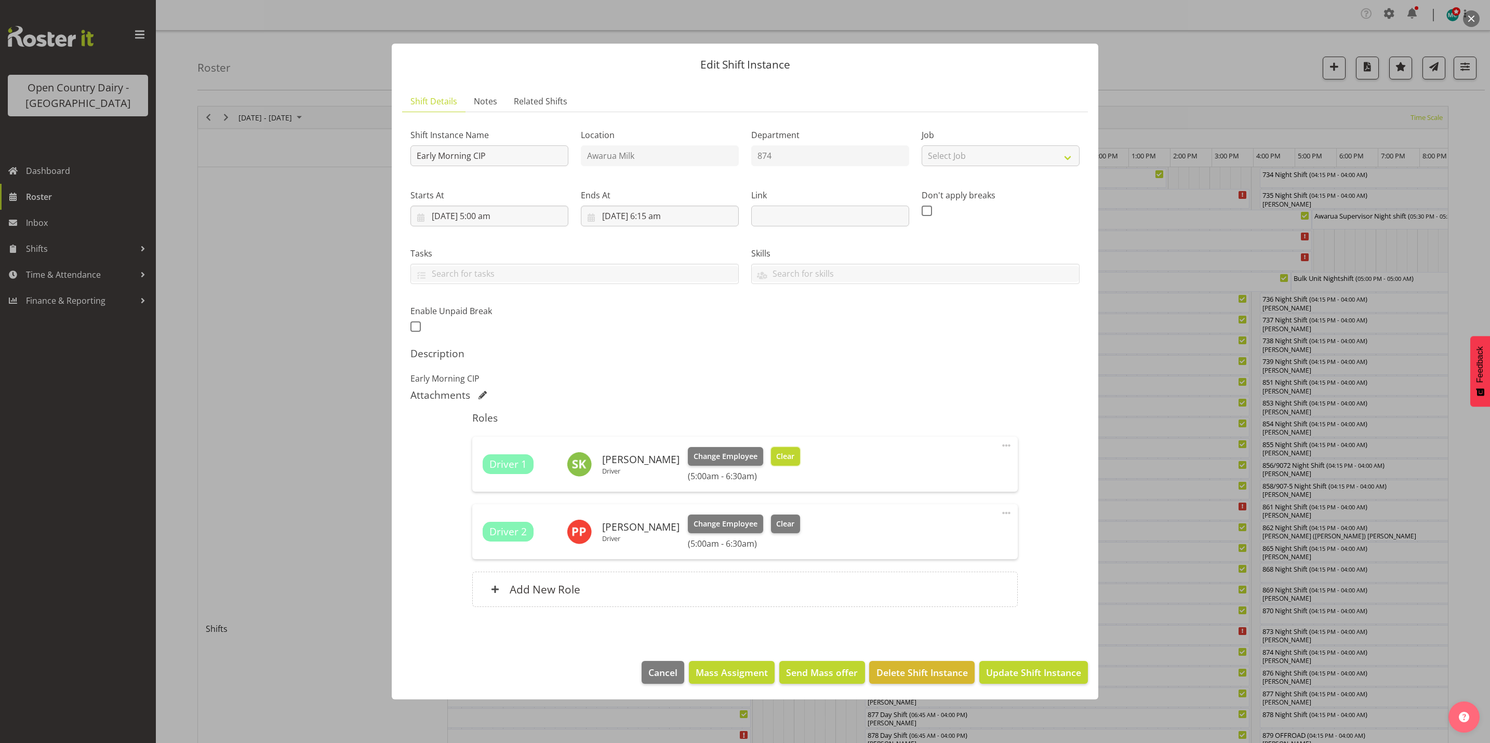
click at [789, 463] on button "Clear" at bounding box center [786, 456] width 30 height 19
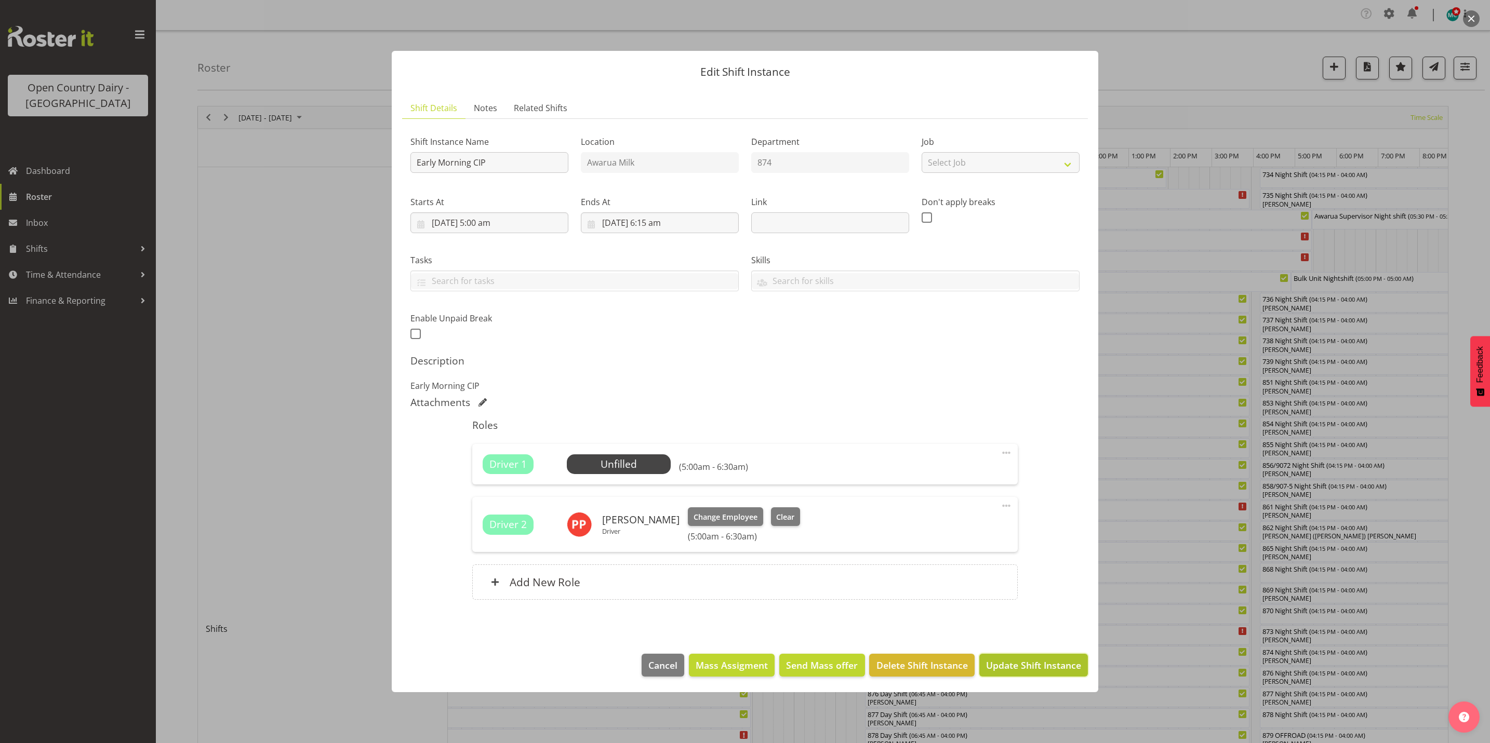
click at [1052, 675] on button "Update Shift Instance" at bounding box center [1033, 665] width 109 height 23
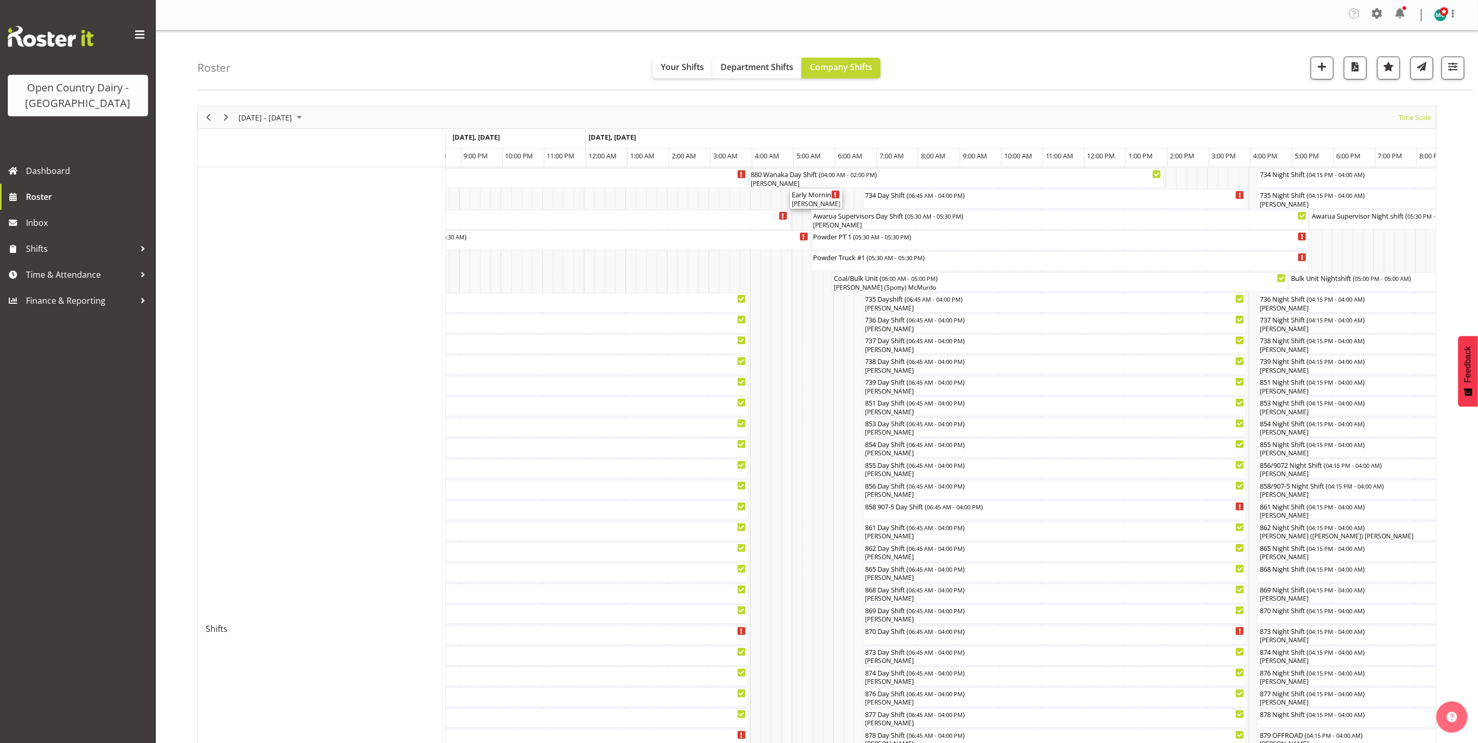
click at [820, 198] on div "Early Morning CIP ( 05:00 AM - 06:15 AM )" at bounding box center [816, 194] width 48 height 10
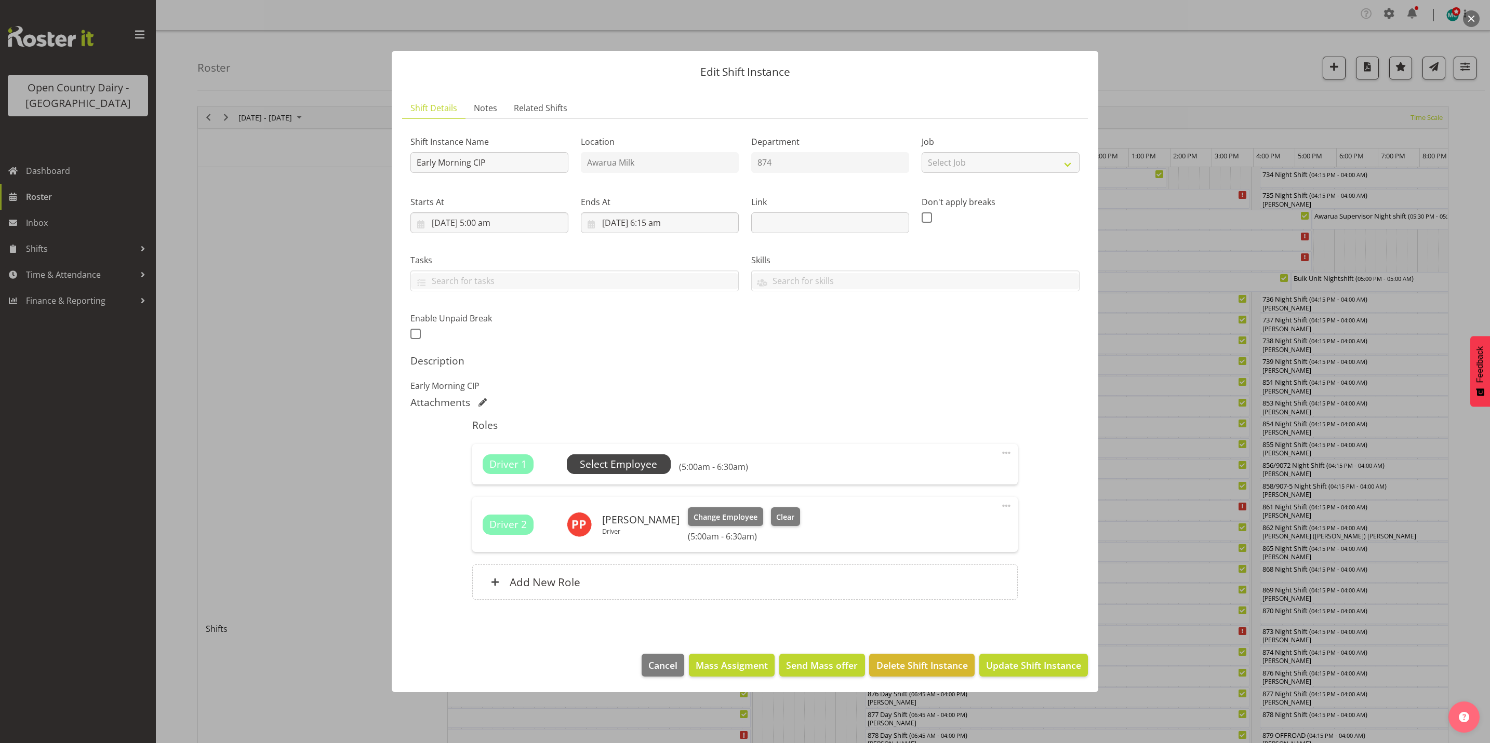
click at [648, 469] on span "Select Employee" at bounding box center [618, 464] width 77 height 15
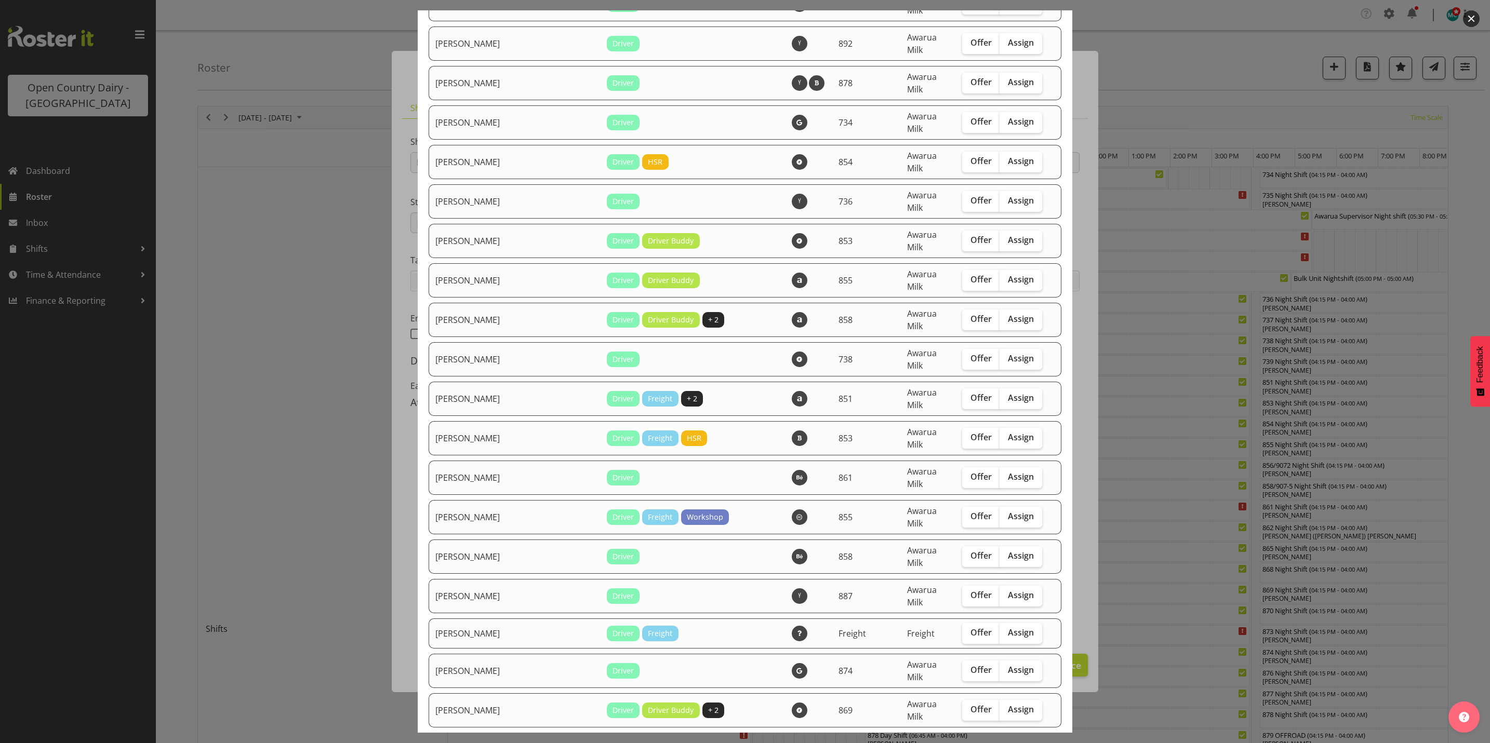
scroll to position [2649, 0]
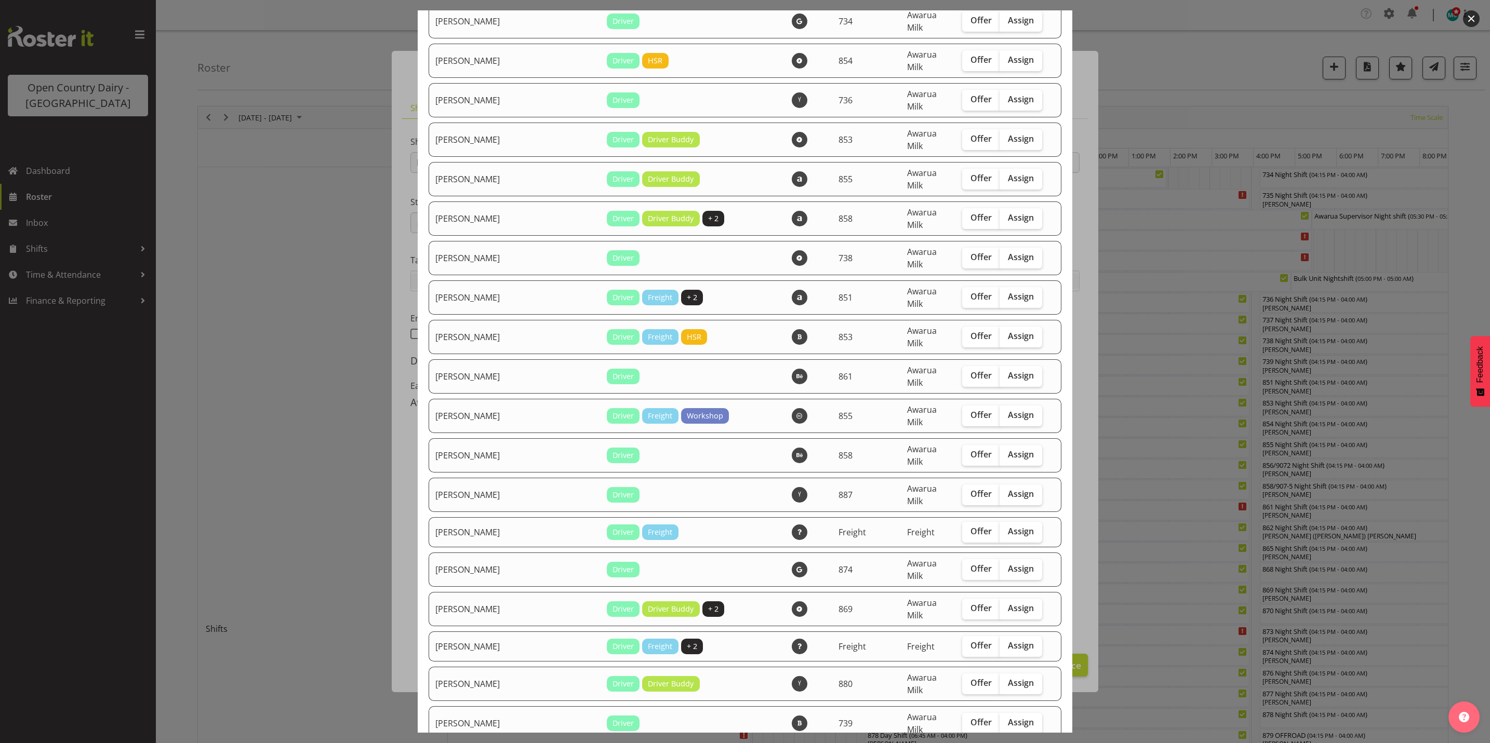
checkbox input "true"
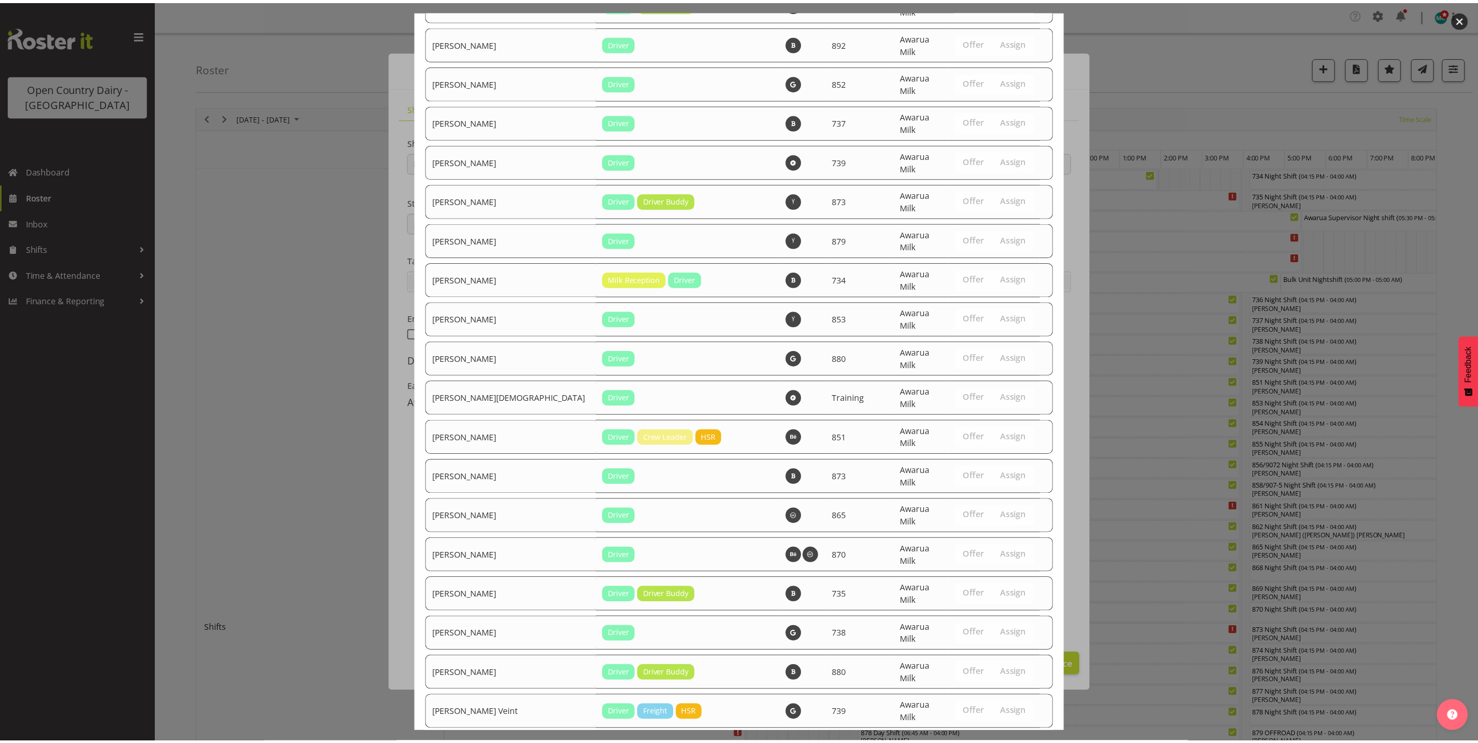
scroll to position [3550, 0]
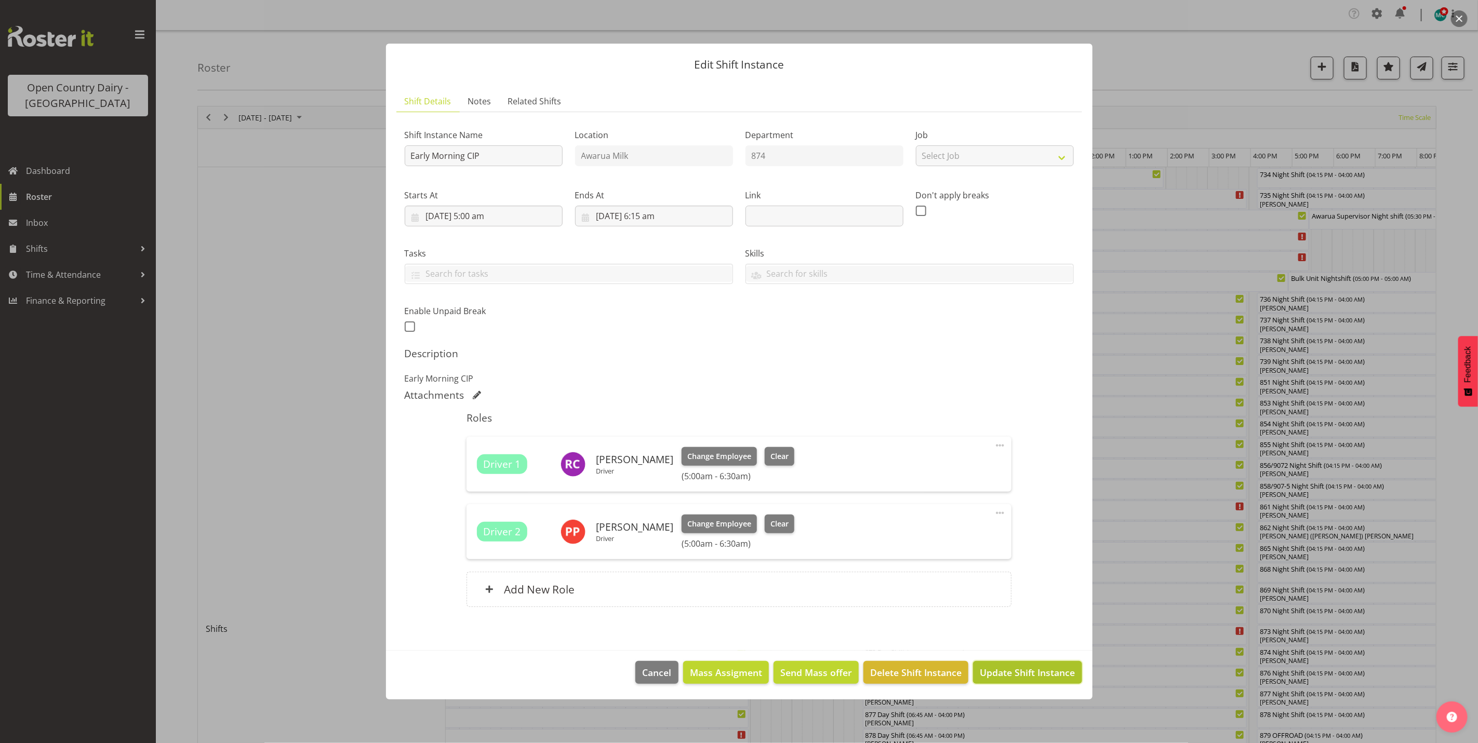
click at [1026, 669] on span "Update Shift Instance" at bounding box center [1027, 673] width 95 height 14
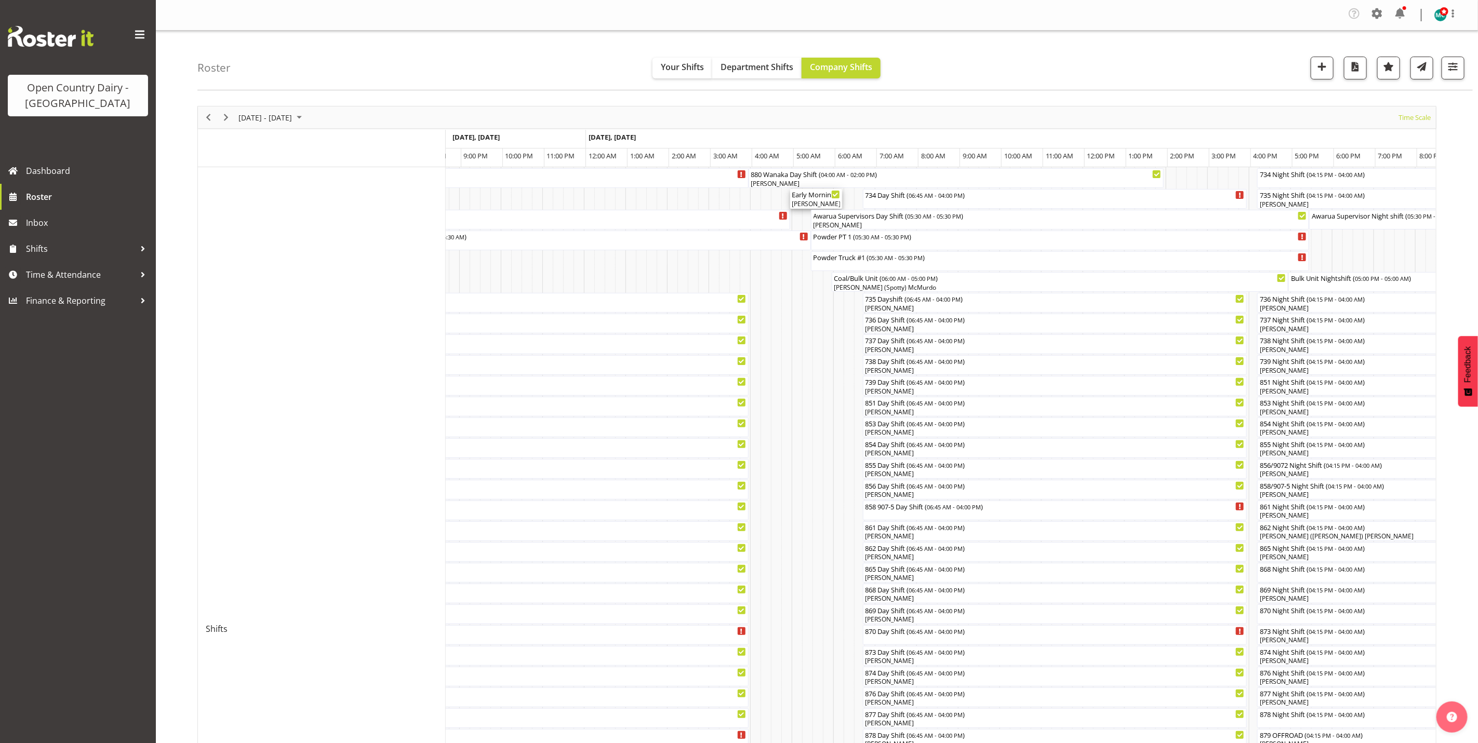
click at [823, 196] on div "Early Morning CIP ( 05:00 AM - 06:15 AM )" at bounding box center [816, 194] width 48 height 10
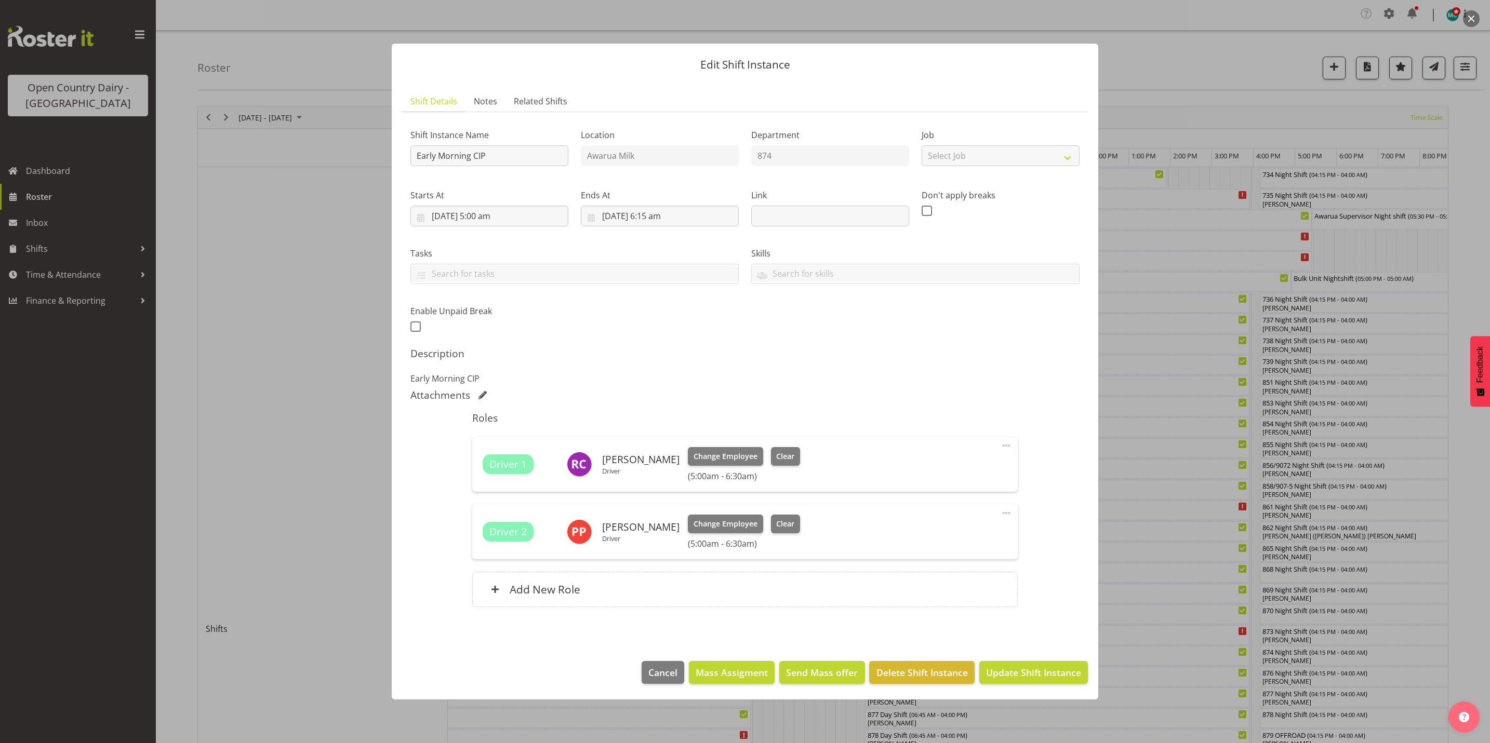
click at [1473, 19] on button "button" at bounding box center [1471, 18] width 17 height 17
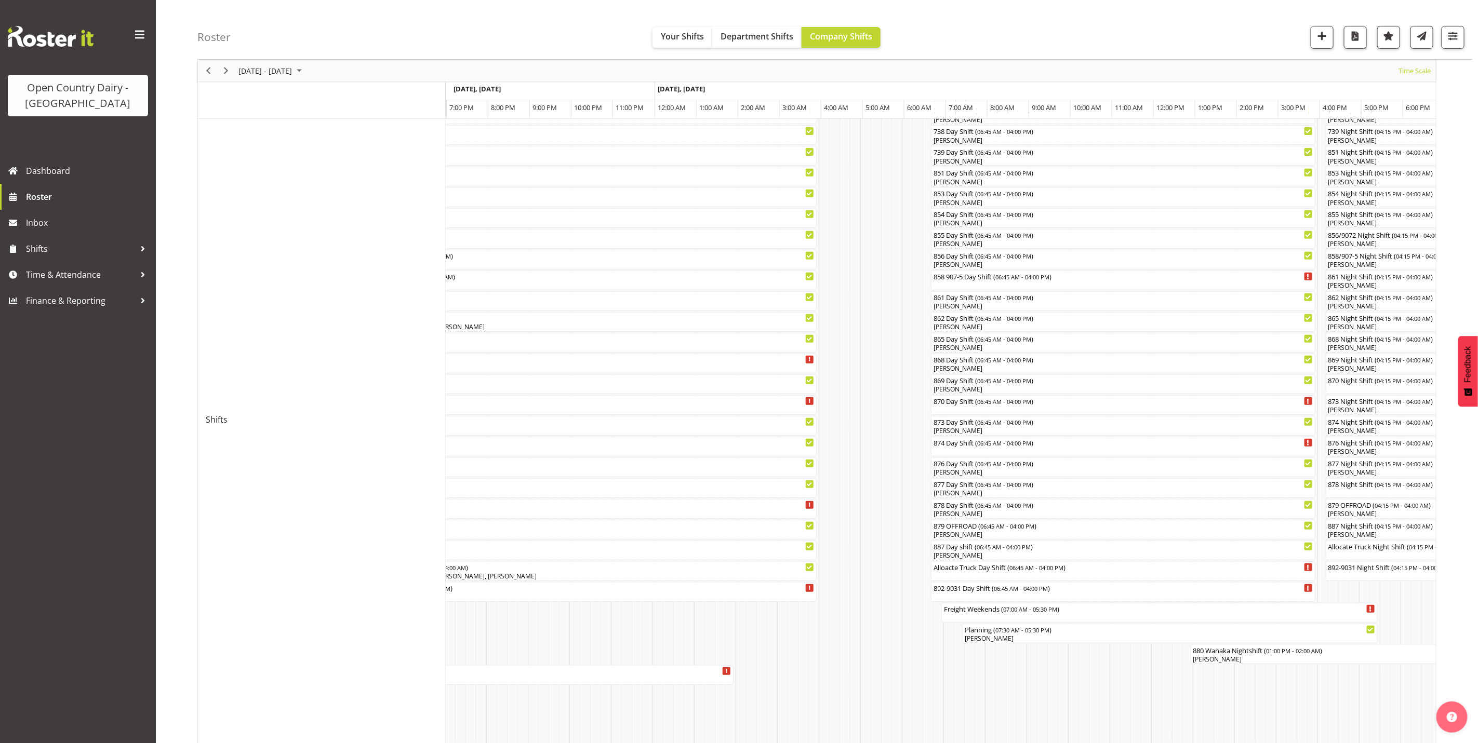
scroll to position [0, 0]
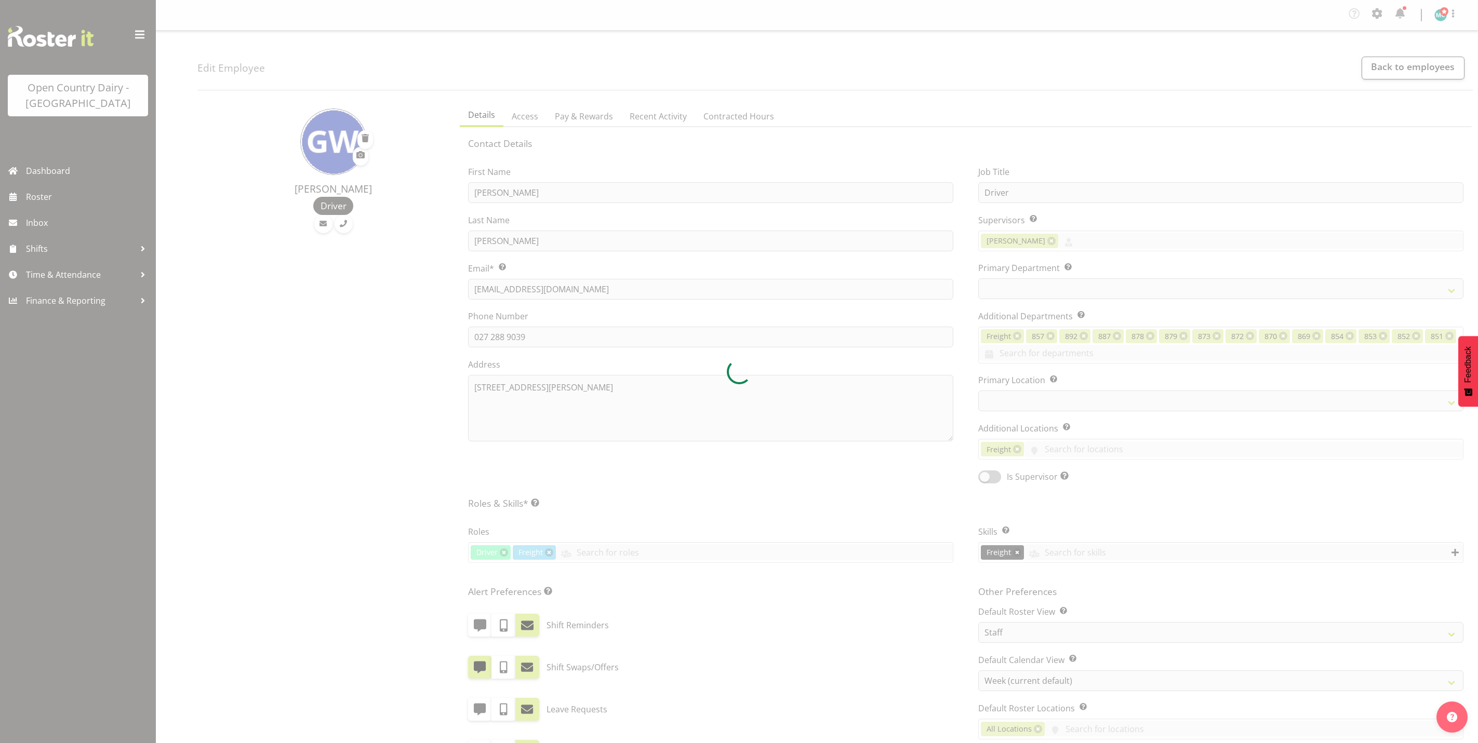
select select "TimelineWeek"
select select
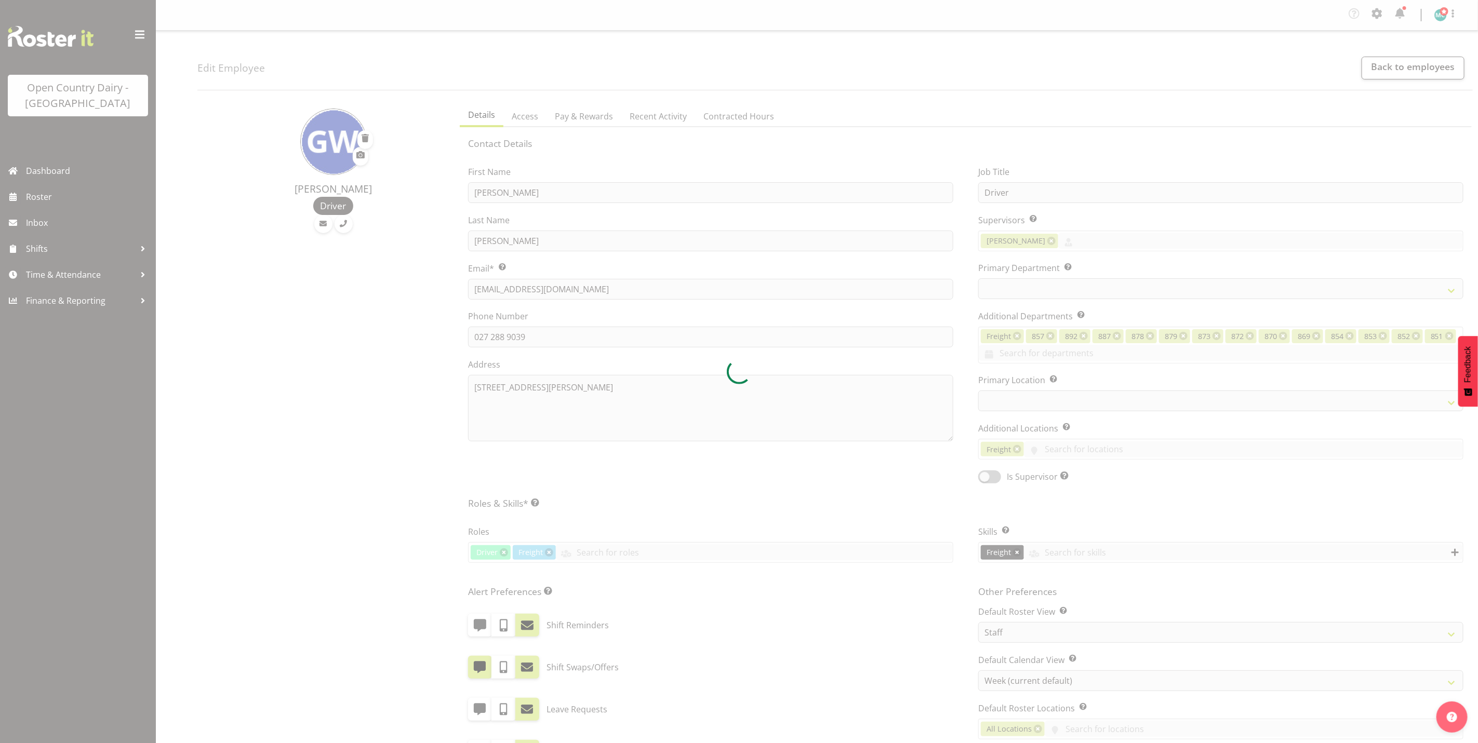
select select
select select "993"
select select "702"
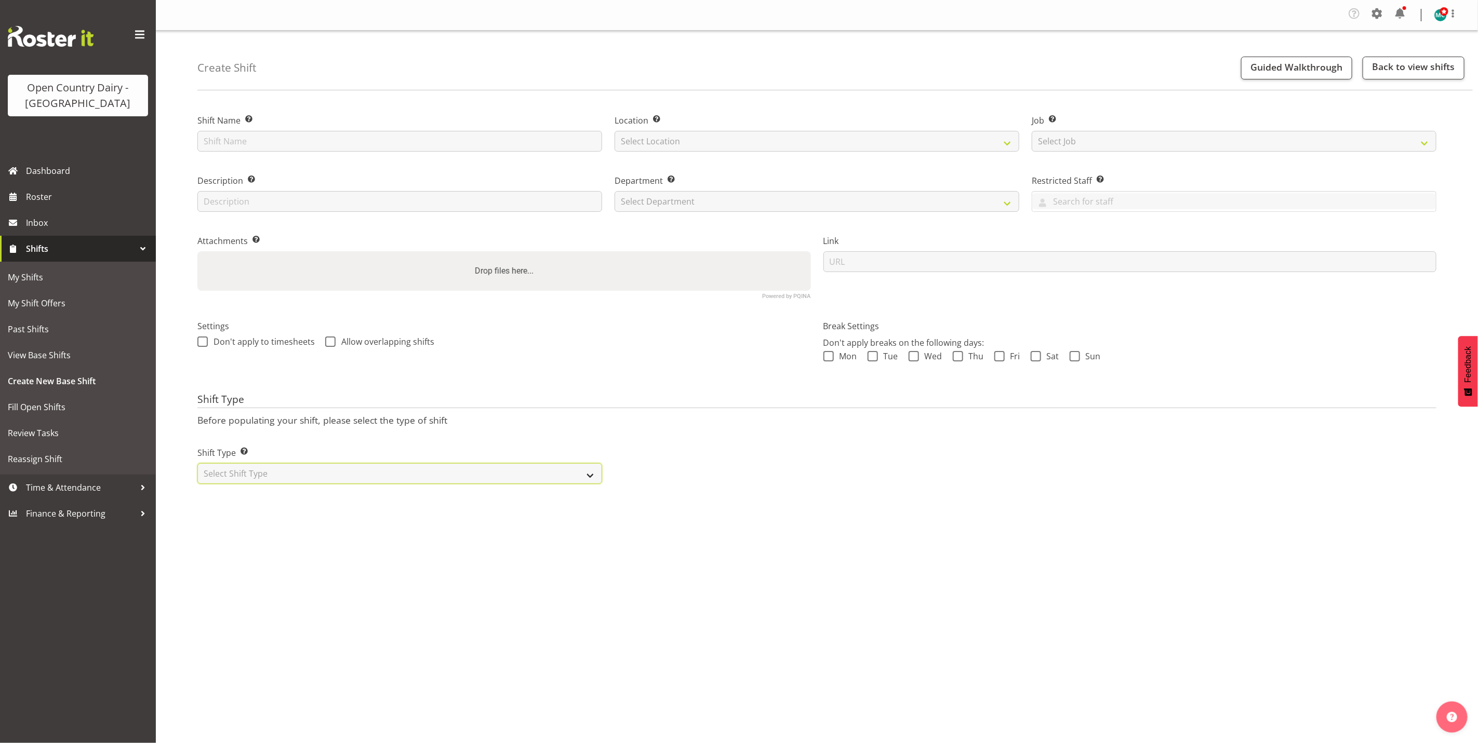
click at [392, 475] on select "Select Shift Type One Off Shift Recurring Shift Rotating Shift" at bounding box center [399, 473] width 405 height 21
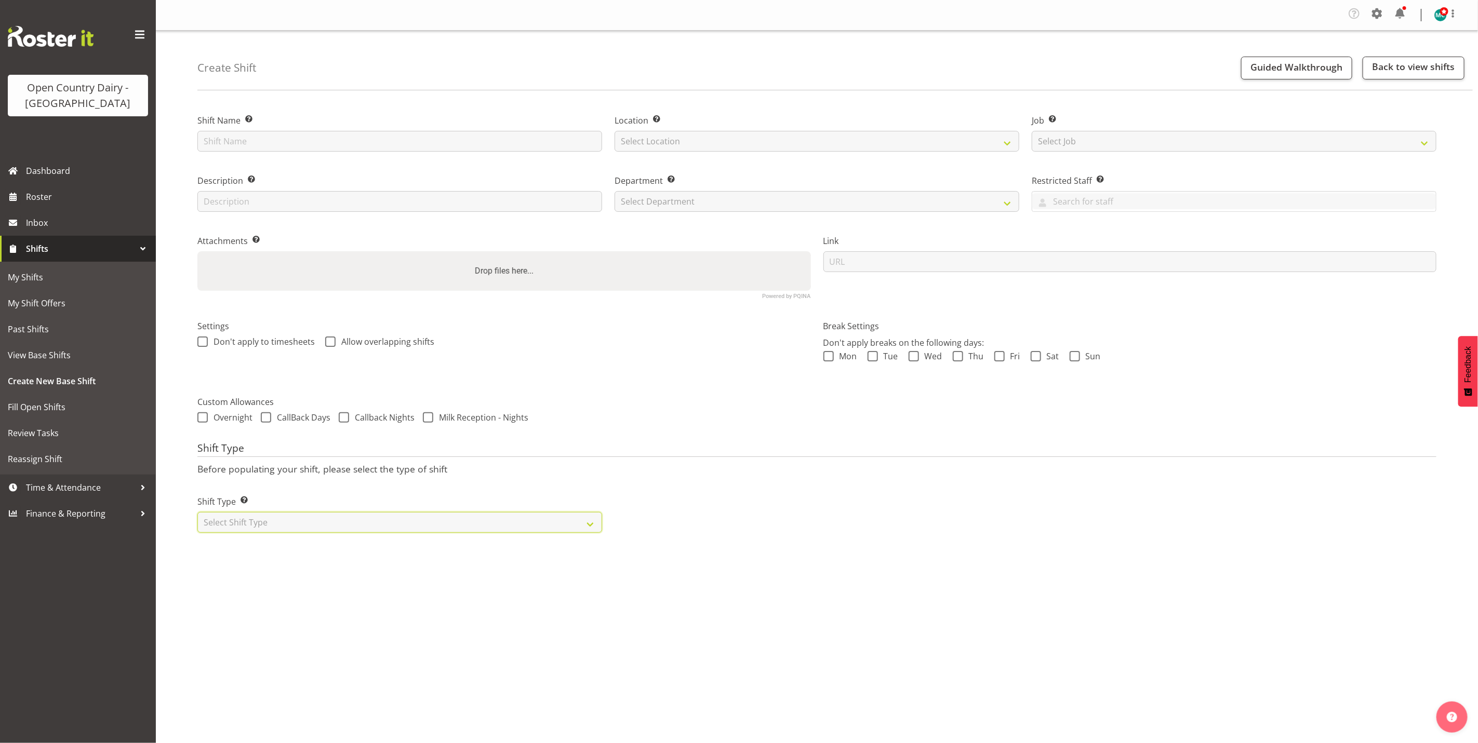
select select "recurring"
click at [197, 512] on select "Select Shift Type One Off Shift Recurring Shift Rotating Shift" at bounding box center [399, 522] width 405 height 21
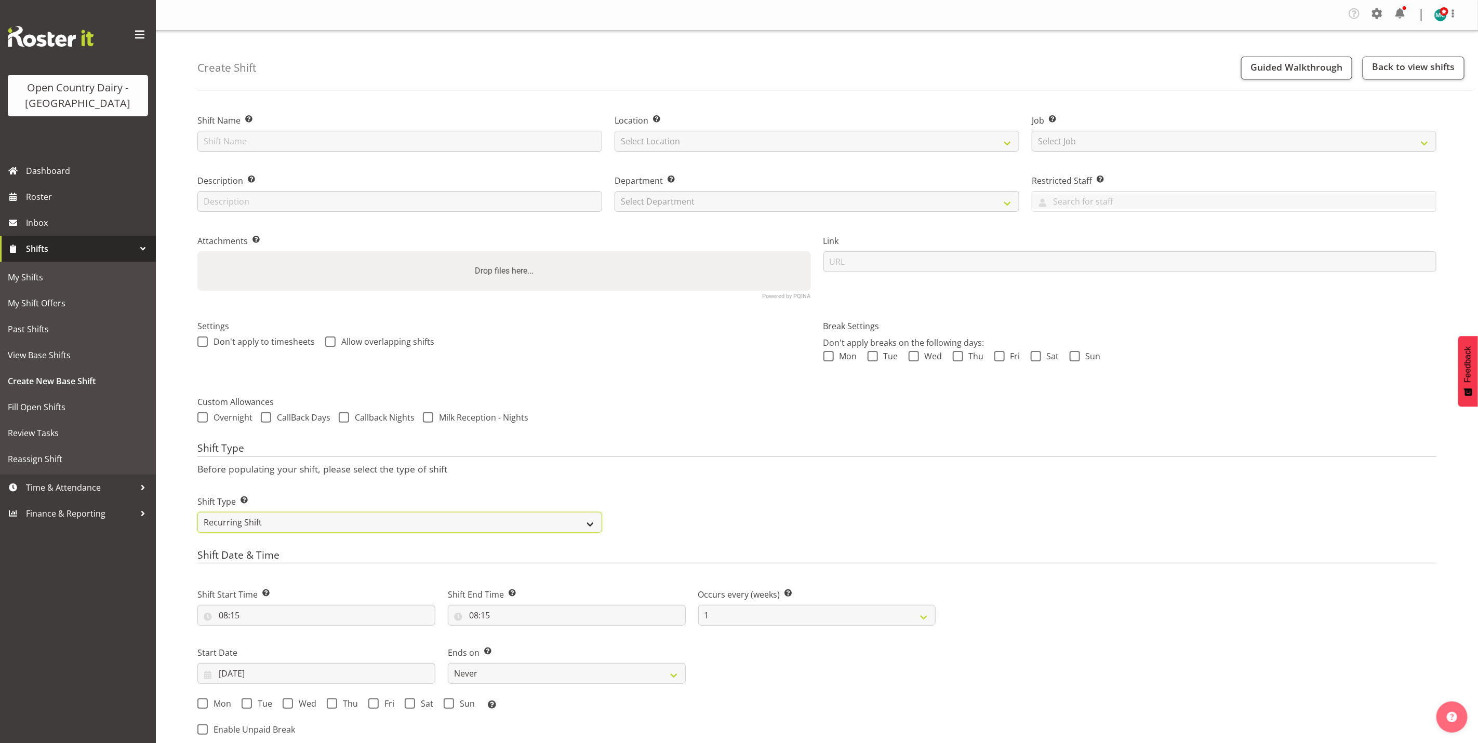
click at [591, 518] on select "One Off Shift Recurring Shift Rotating Shift" at bounding box center [399, 522] width 405 height 21
click at [197, 512] on select "One Off Shift Recurring Shift Rotating Shift" at bounding box center [399, 522] width 405 height 21
